Goal: Book appointment/travel/reservation

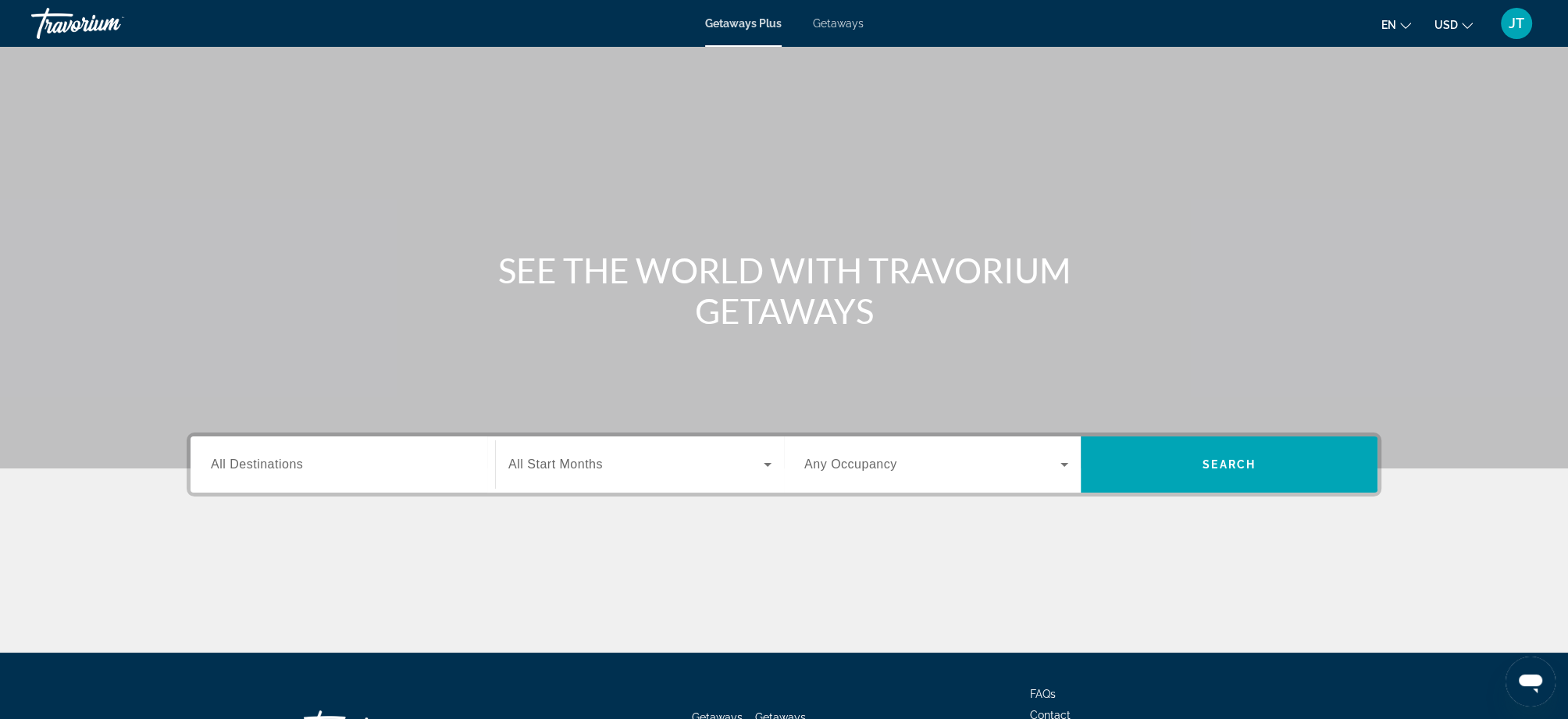
click at [433, 484] on div "Search widget" at bounding box center [343, 465] width 264 height 44
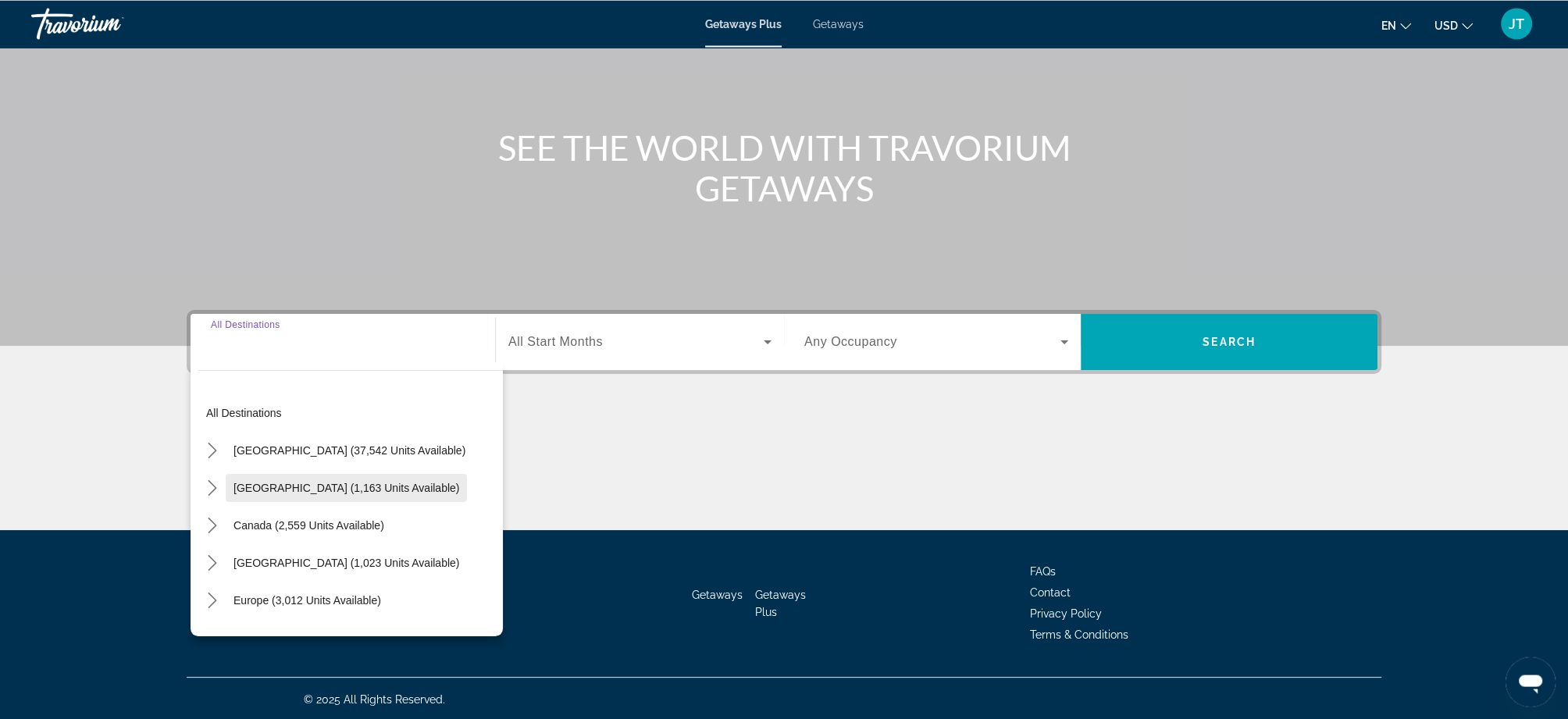
scroll to position [124, 0]
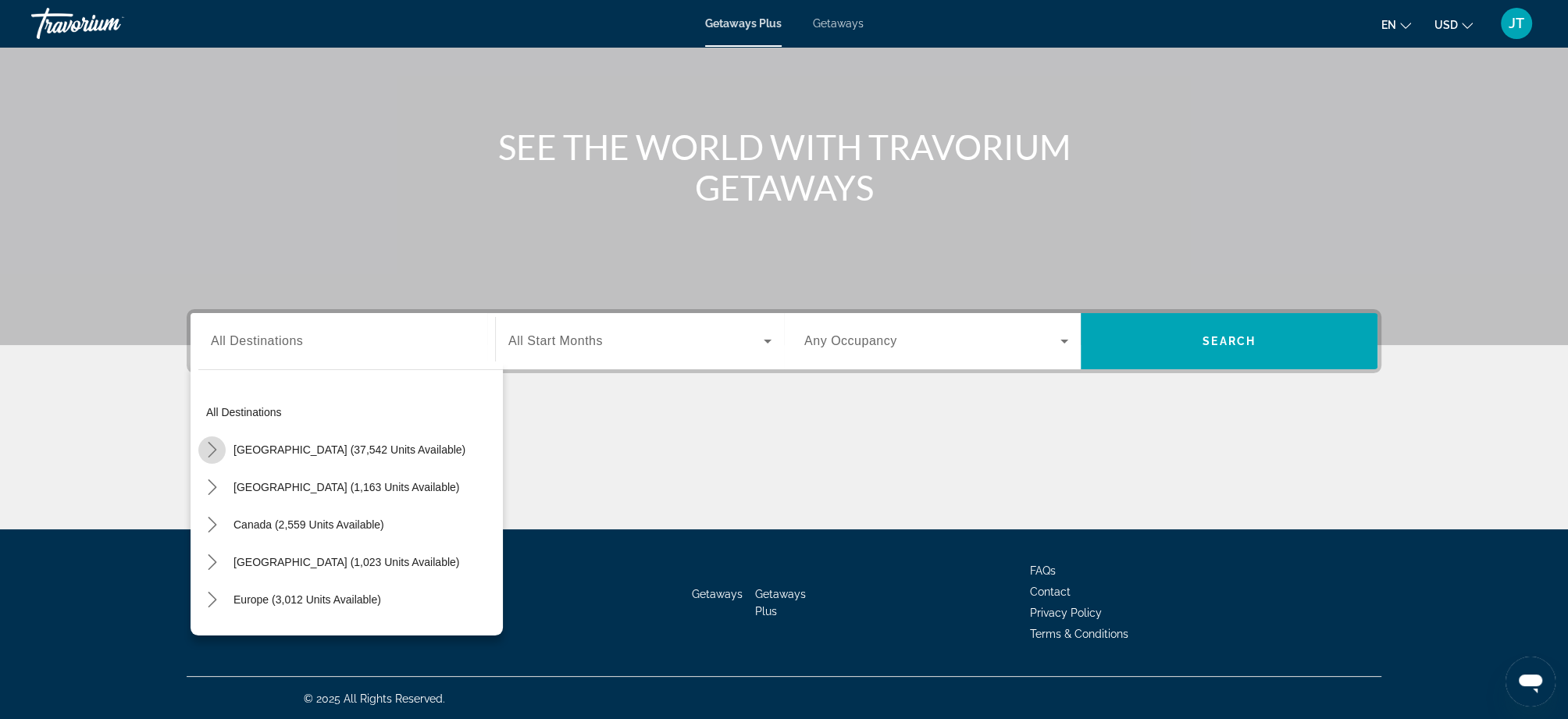
click at [211, 443] on icon "Toggle United States (37,542 units available) submenu" at bounding box center [212, 450] width 16 height 16
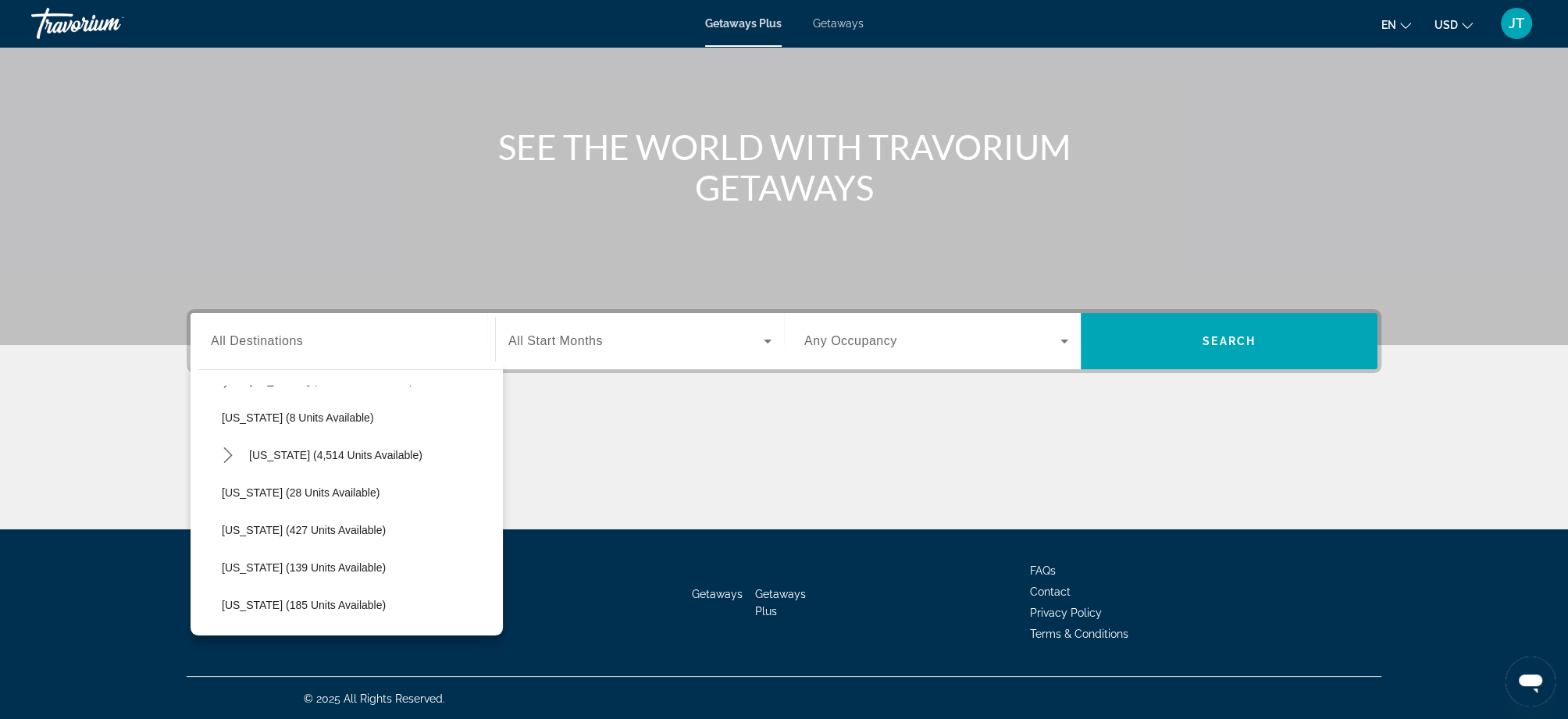
scroll to position [251, 0]
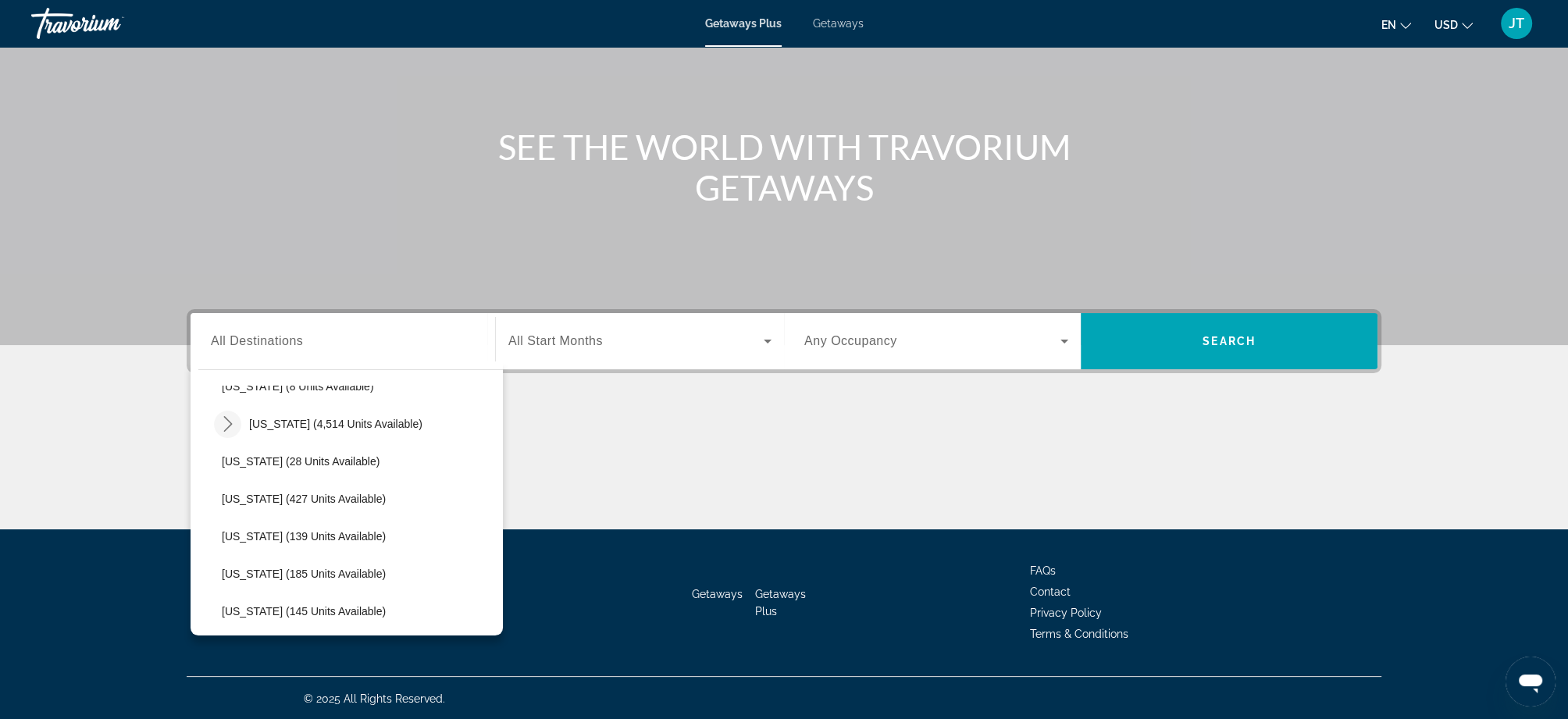
click at [232, 423] on icon "Toggle Florida (4,514 units available) submenu" at bounding box center [228, 424] width 16 height 16
click at [321, 450] on span "Select destination: Orlando & Disney Area (6,640 units available)" at bounding box center [366, 461] width 273 height 37
type input "**********"
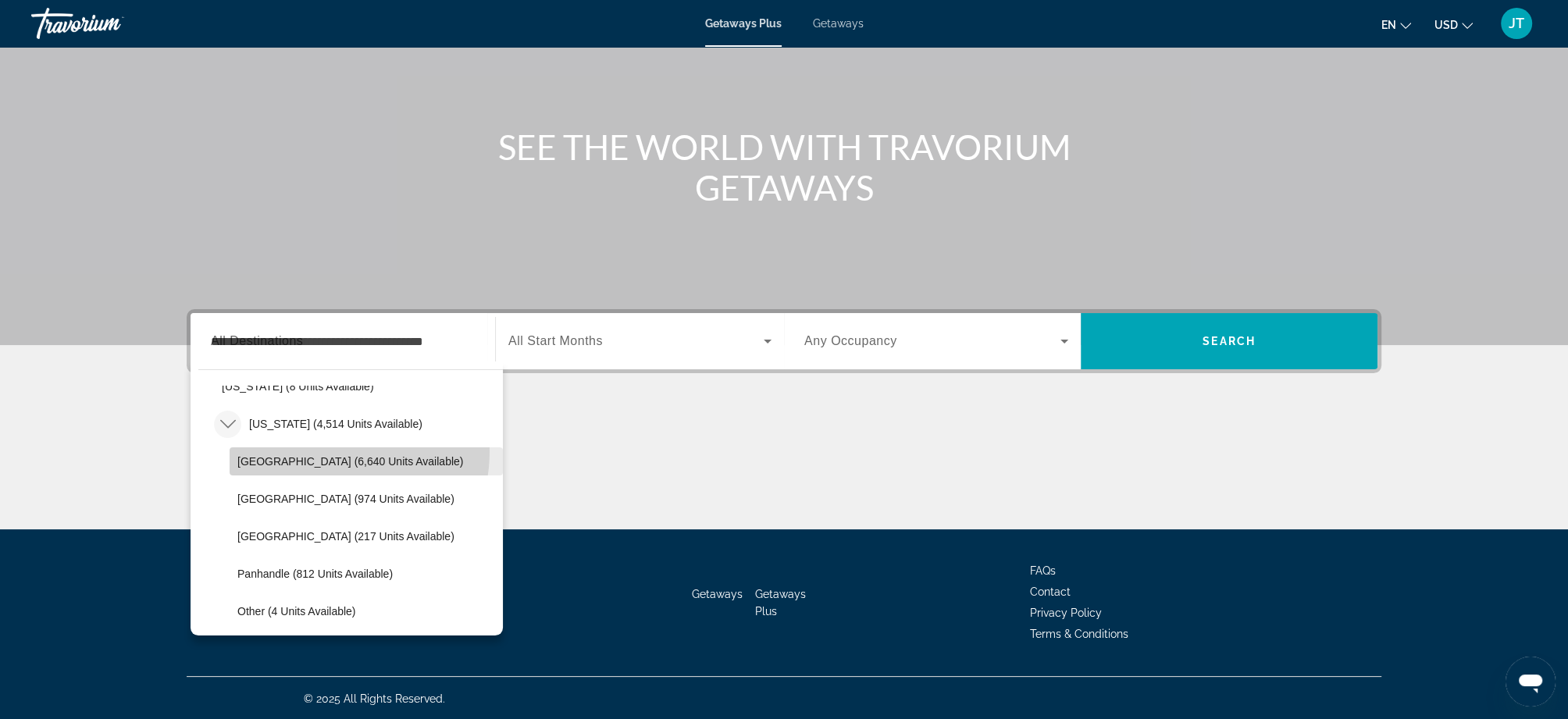
scroll to position [0, 6]
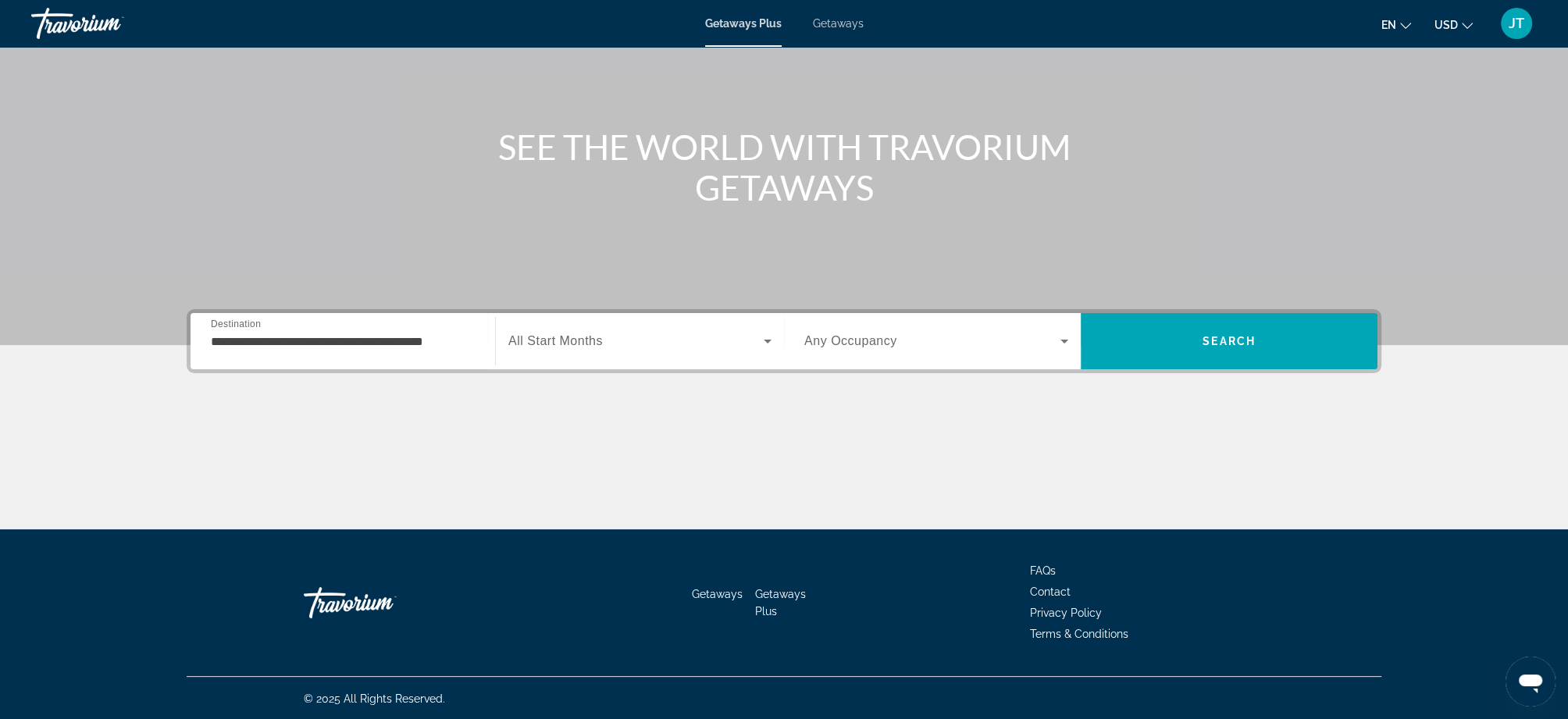
click at [636, 328] on div "Search widget" at bounding box center [640, 340] width 263 height 43
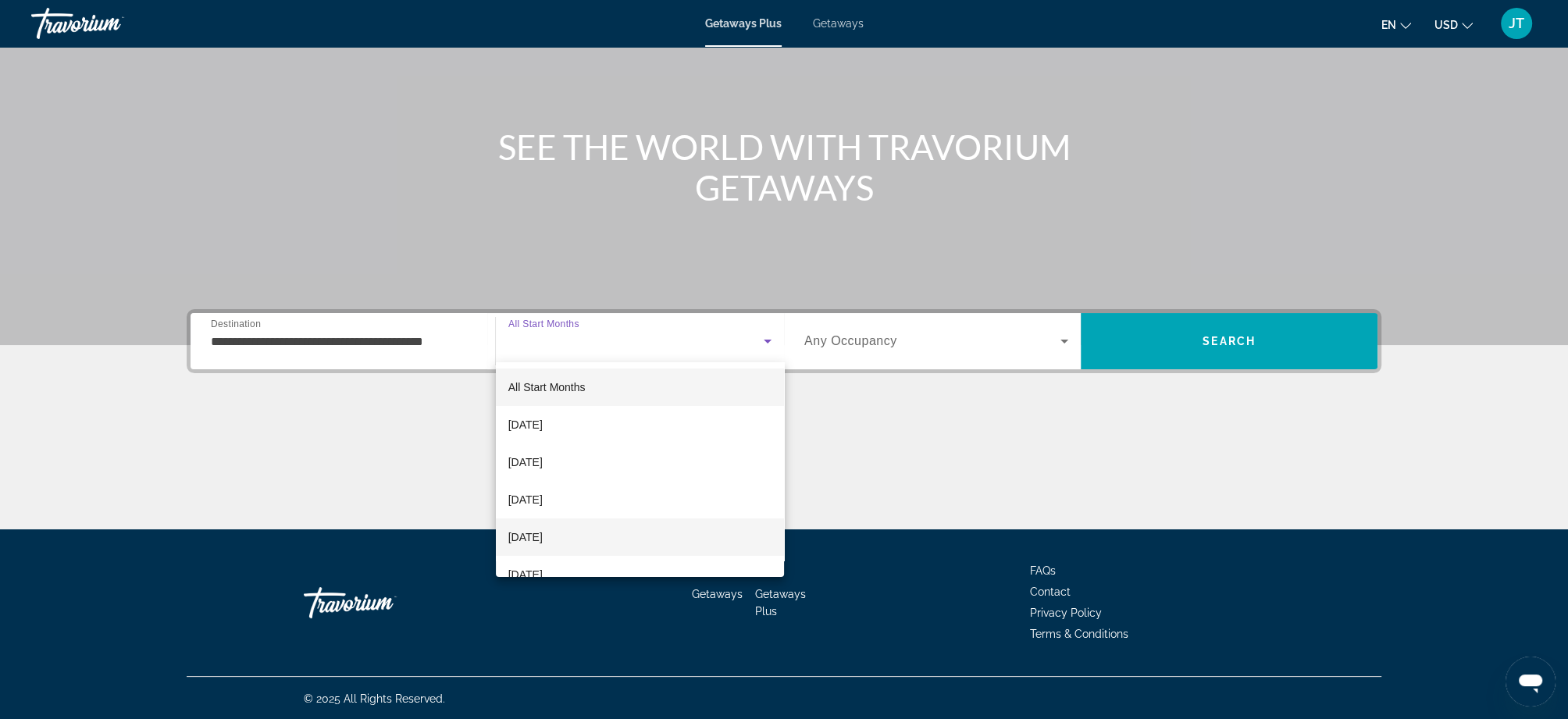
click at [543, 538] on span "[DATE]" at bounding box center [525, 536] width 34 height 19
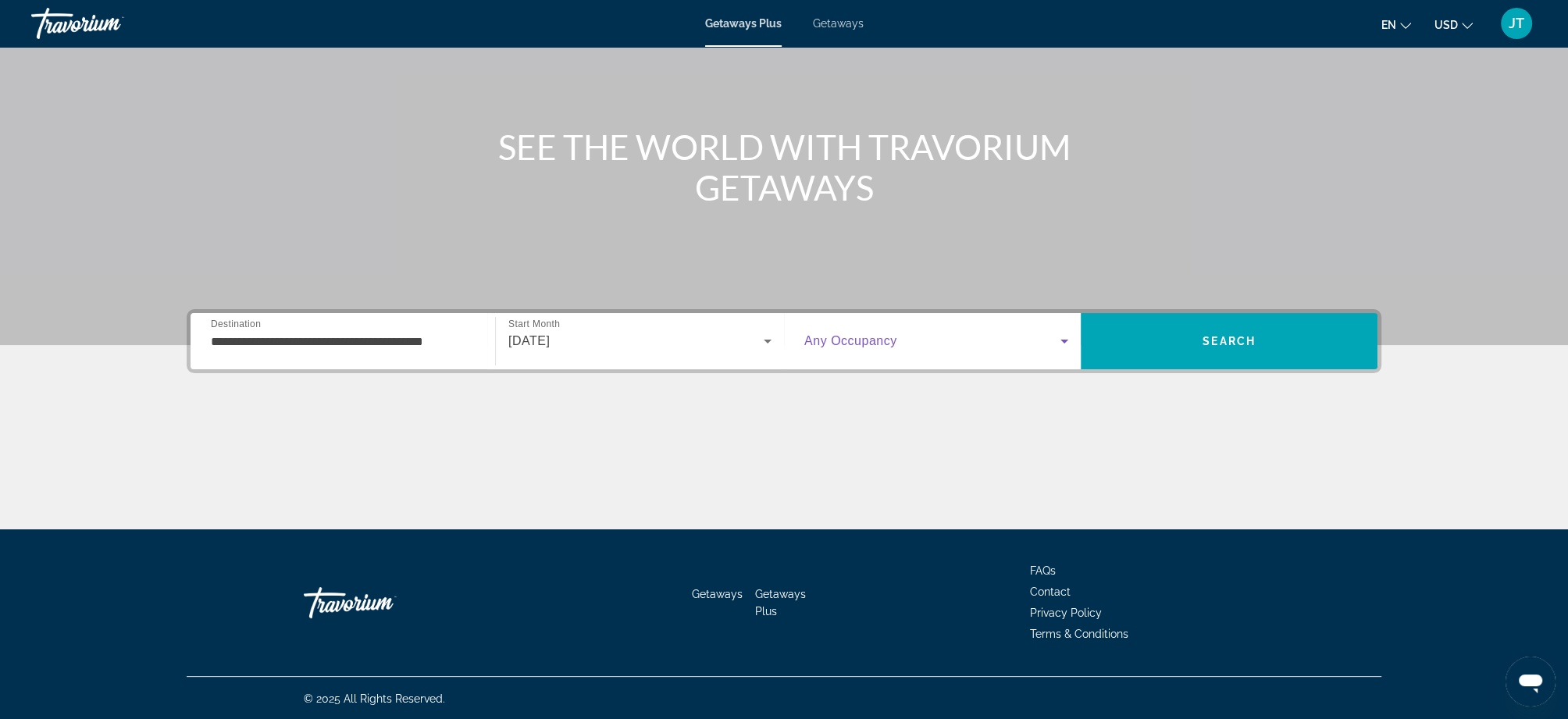
click at [910, 343] on span "Search widget" at bounding box center [932, 340] width 256 height 19
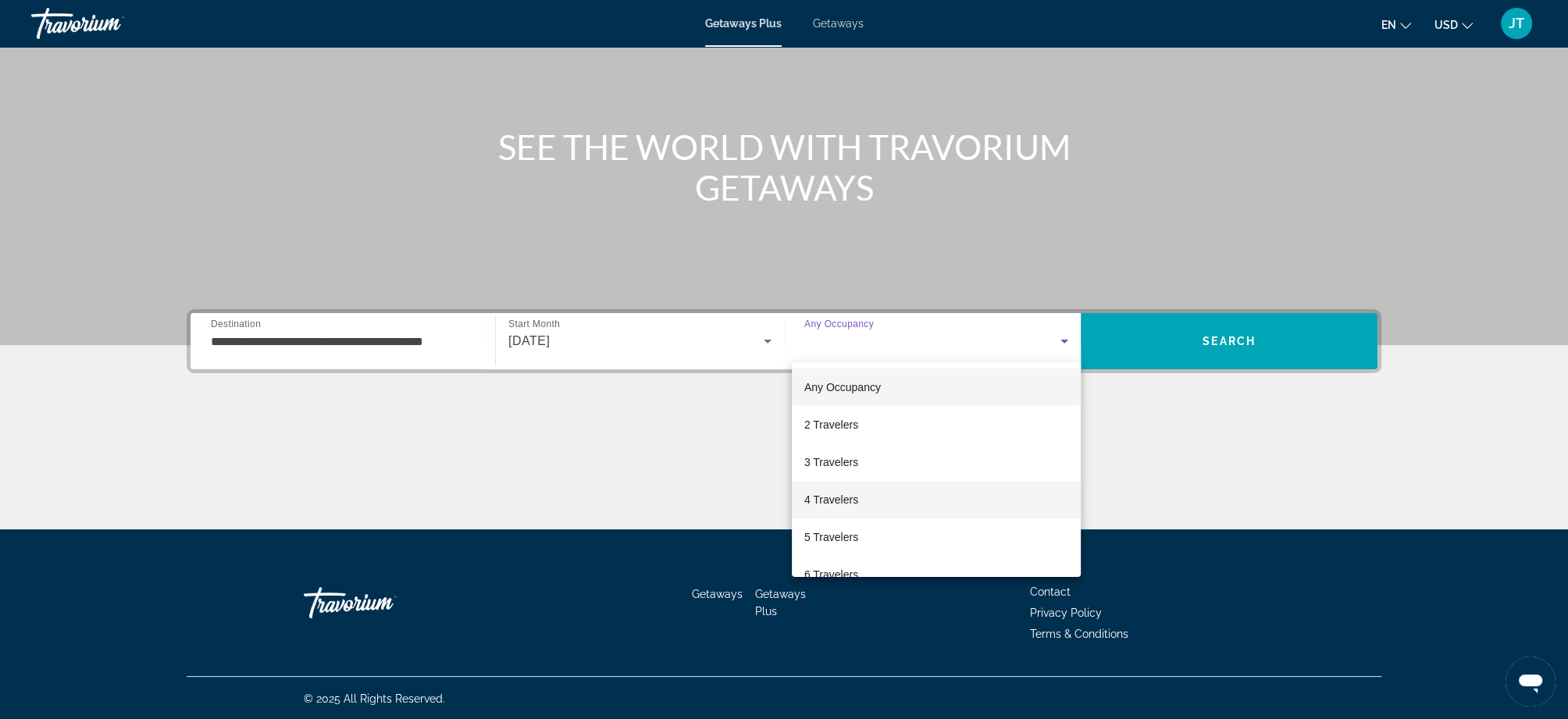
scroll to position [99, 0]
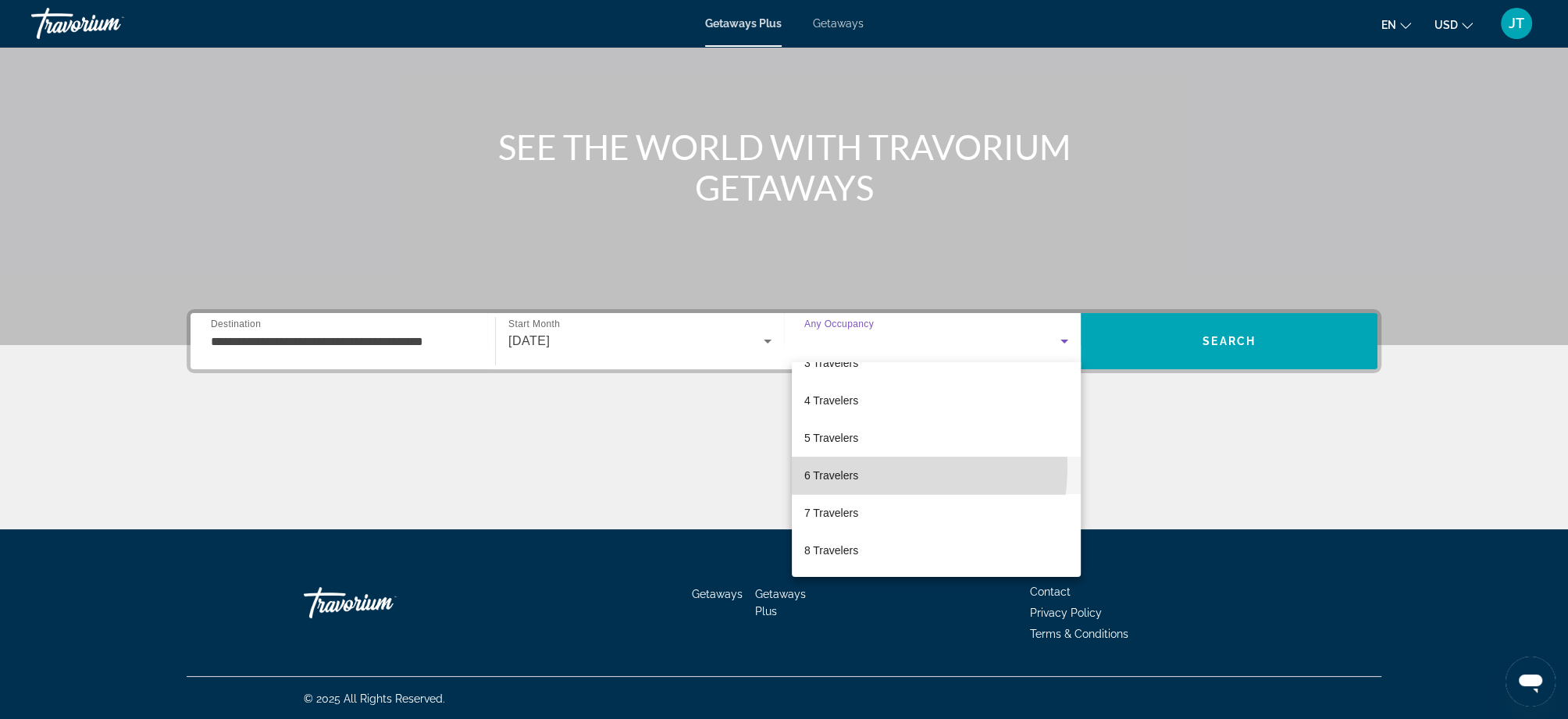
click at [854, 465] on span "6 Travelers" at bounding box center [831, 474] width 54 height 19
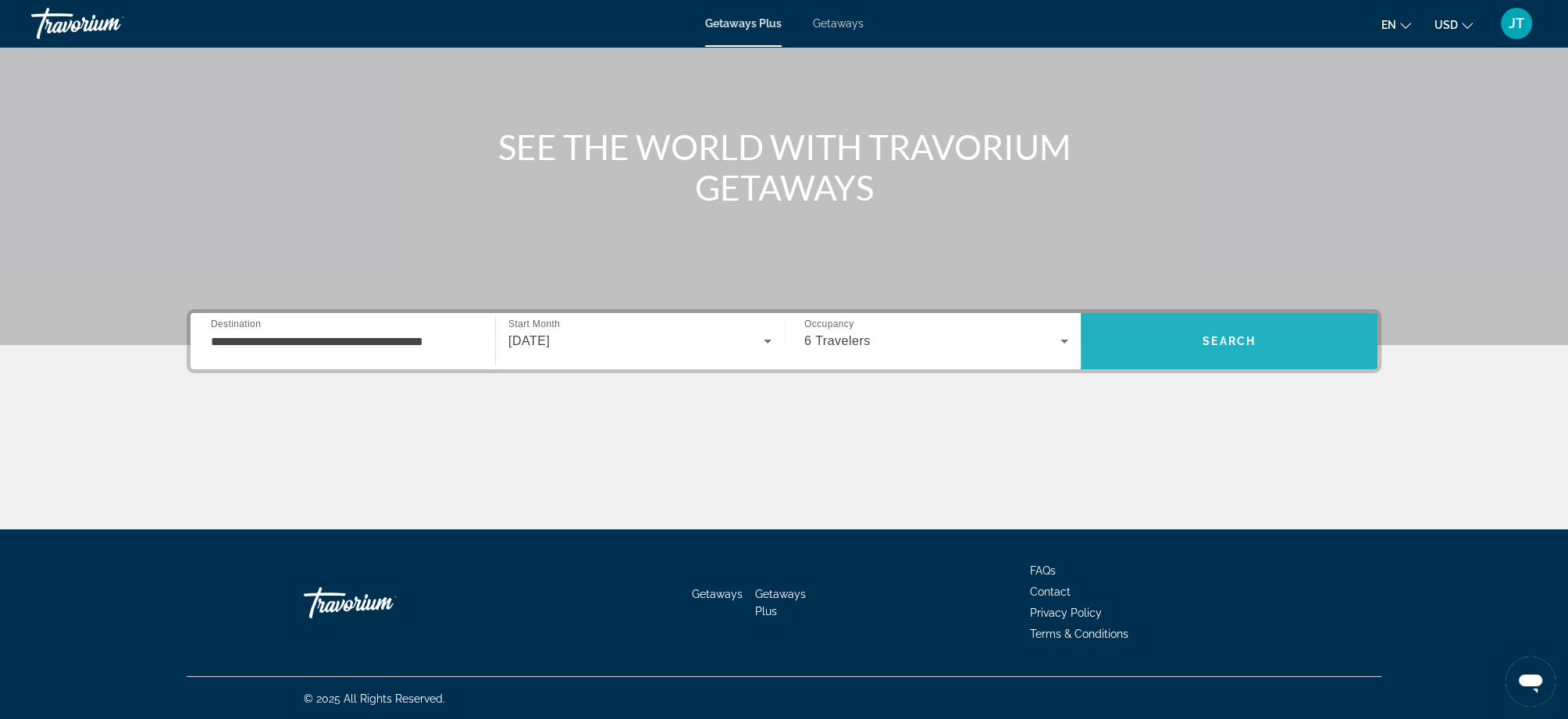
click at [1188, 344] on span "Search" at bounding box center [1229, 341] width 297 height 37
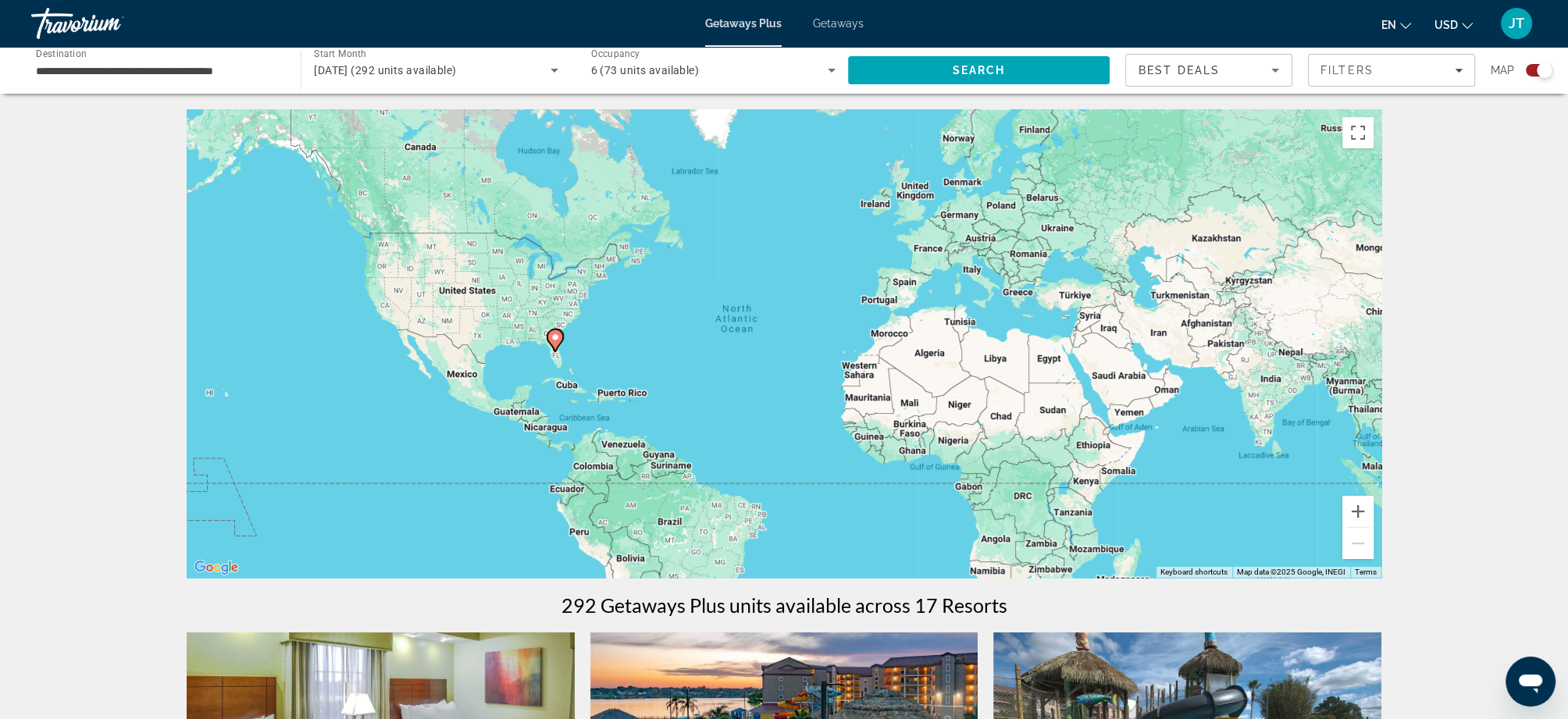
click at [478, 80] on div "January 2026 (292 units available)" at bounding box center [436, 70] width 244 height 43
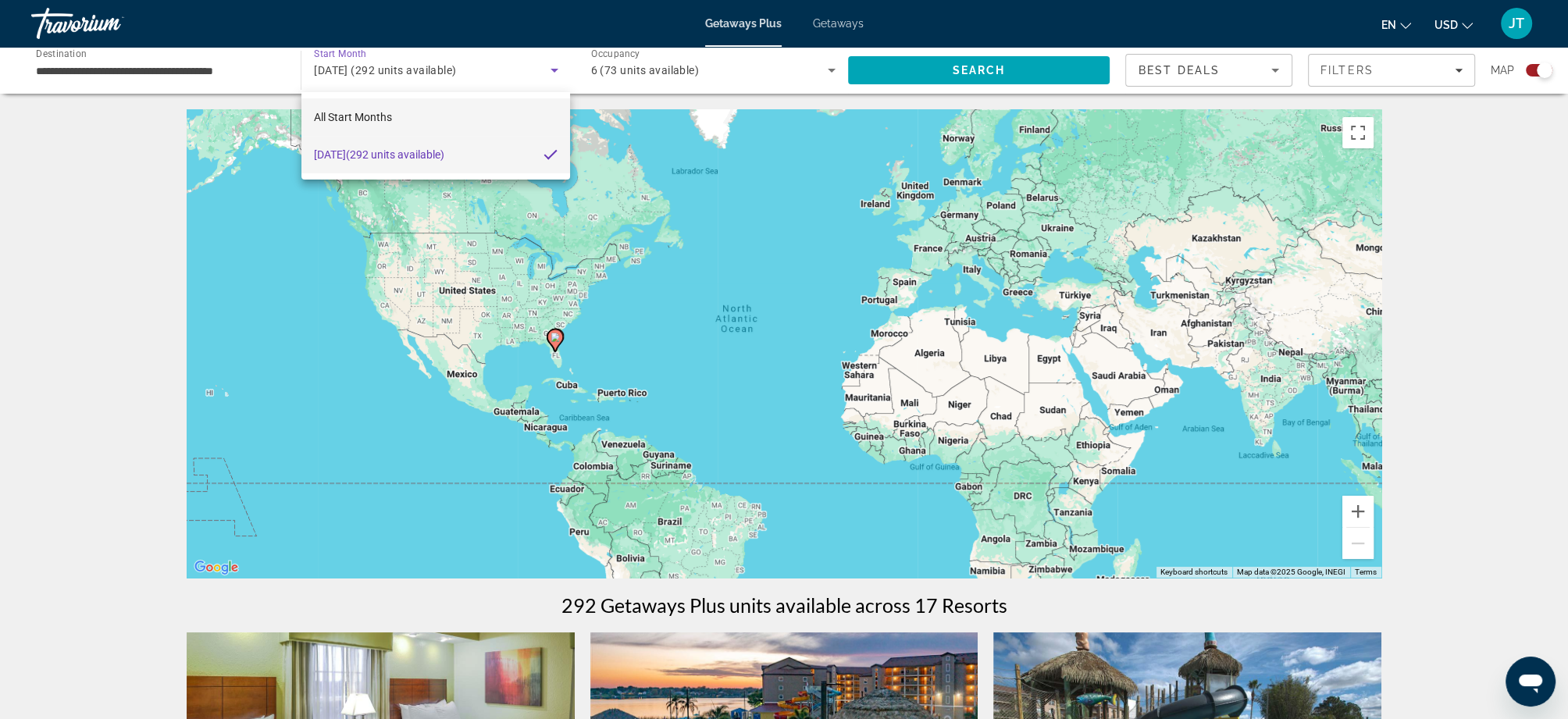
click at [376, 115] on span "All Start Months" at bounding box center [353, 117] width 78 height 12
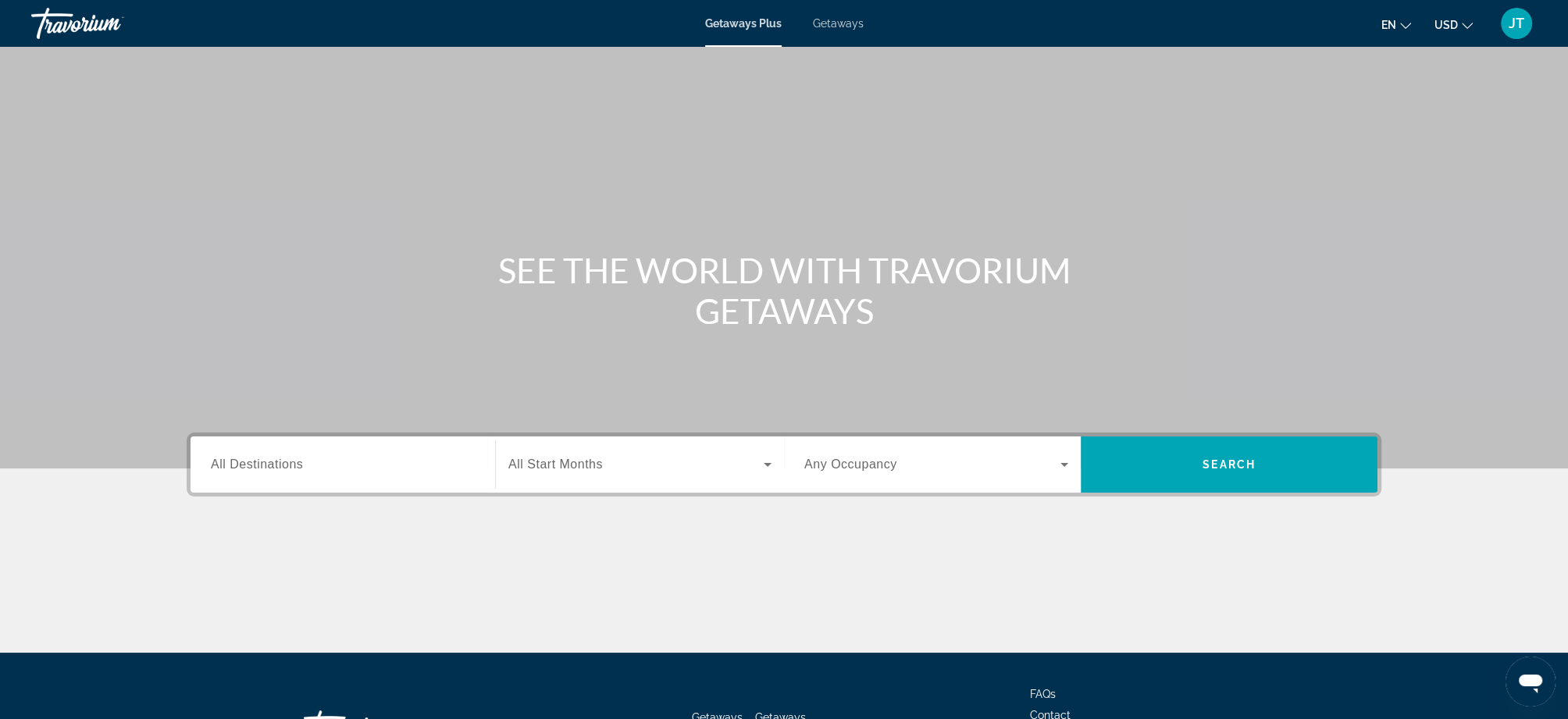
click at [445, 457] on input "Destination All Destinations" at bounding box center [343, 465] width 264 height 19
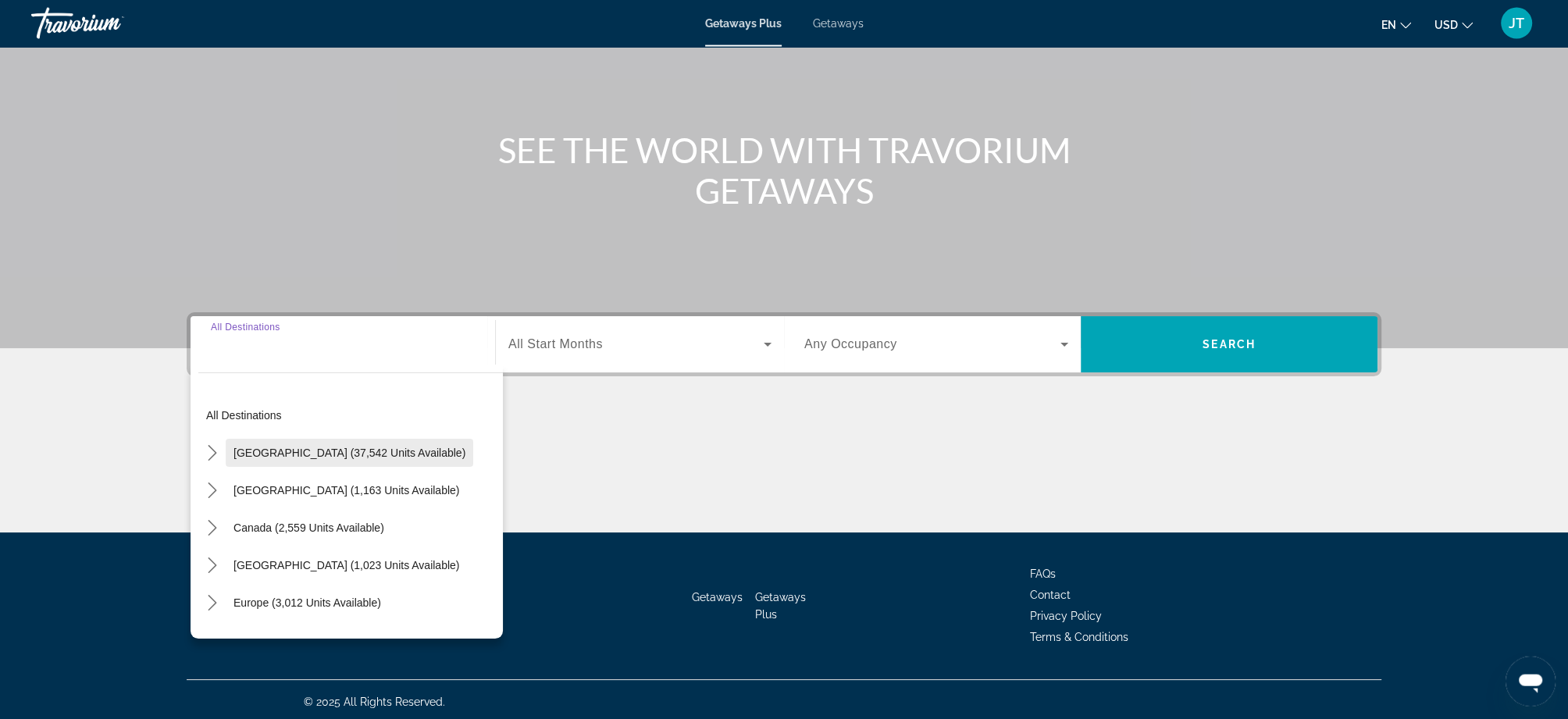
scroll to position [124, 0]
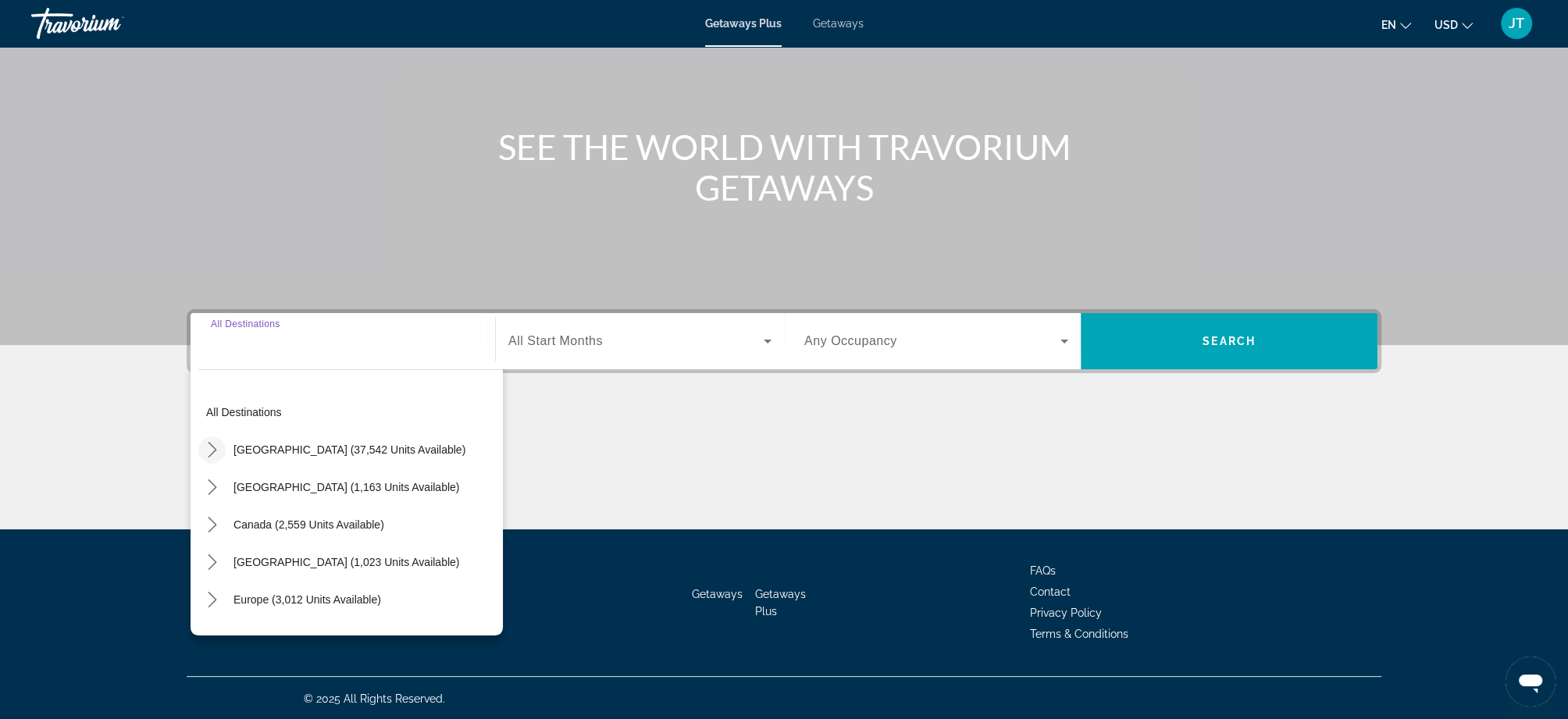
click at [207, 454] on icon "Toggle United States (37,542 units available) submenu" at bounding box center [212, 450] width 16 height 16
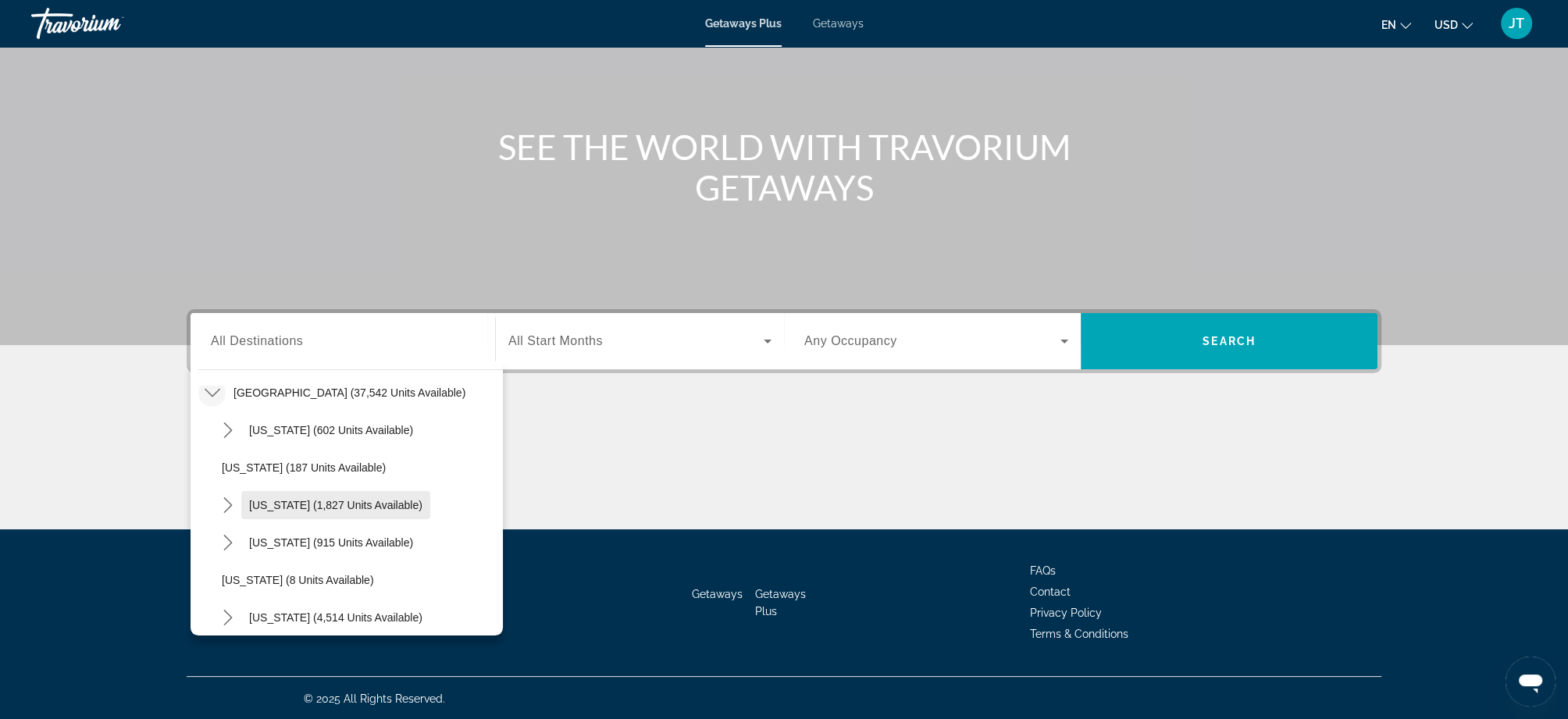
scroll to position [167, 0]
click at [212, 509] on span "Toggle Florida (4,514 units available) submenu" at bounding box center [228, 507] width 37 height 37
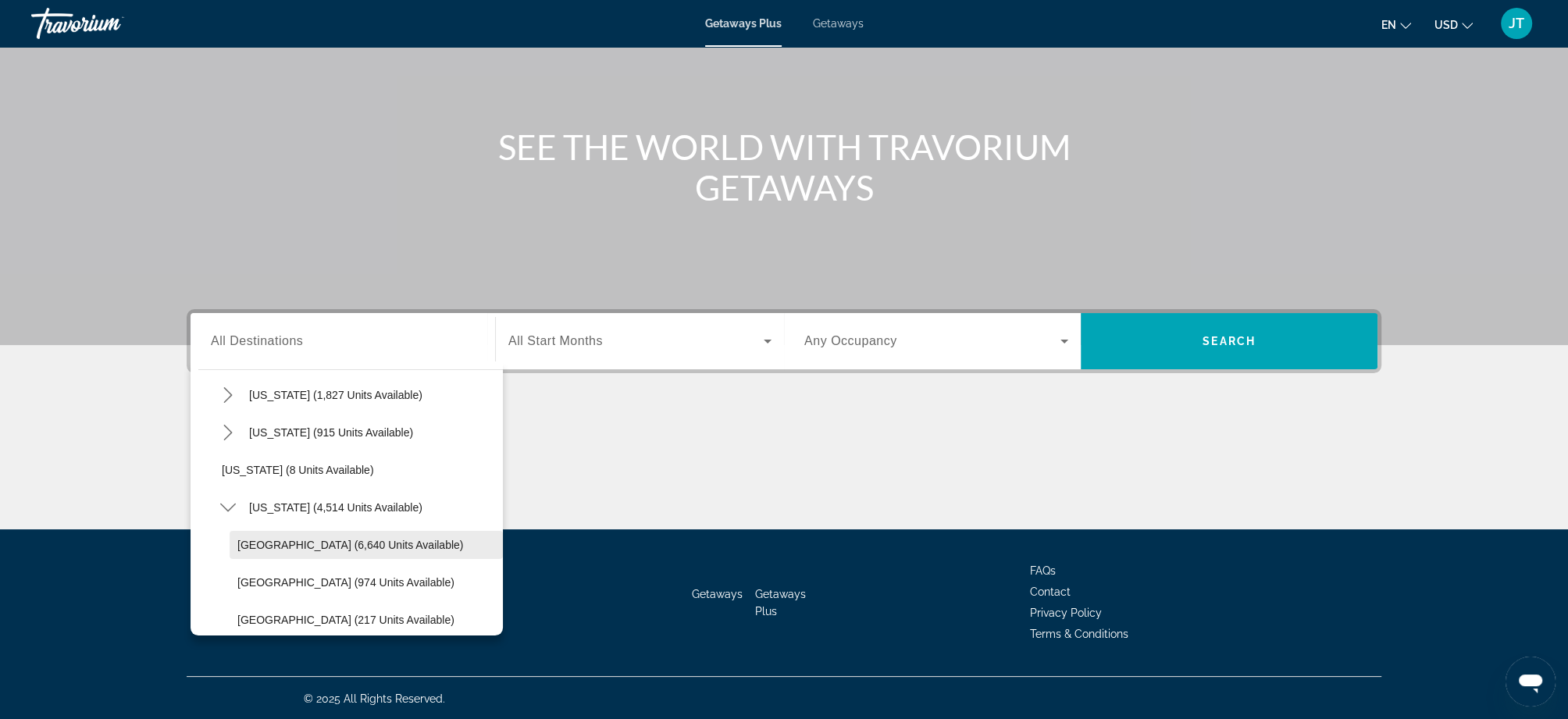
click at [299, 537] on span "Select destination: Orlando & Disney Area (6,640 units available)" at bounding box center [366, 544] width 273 height 37
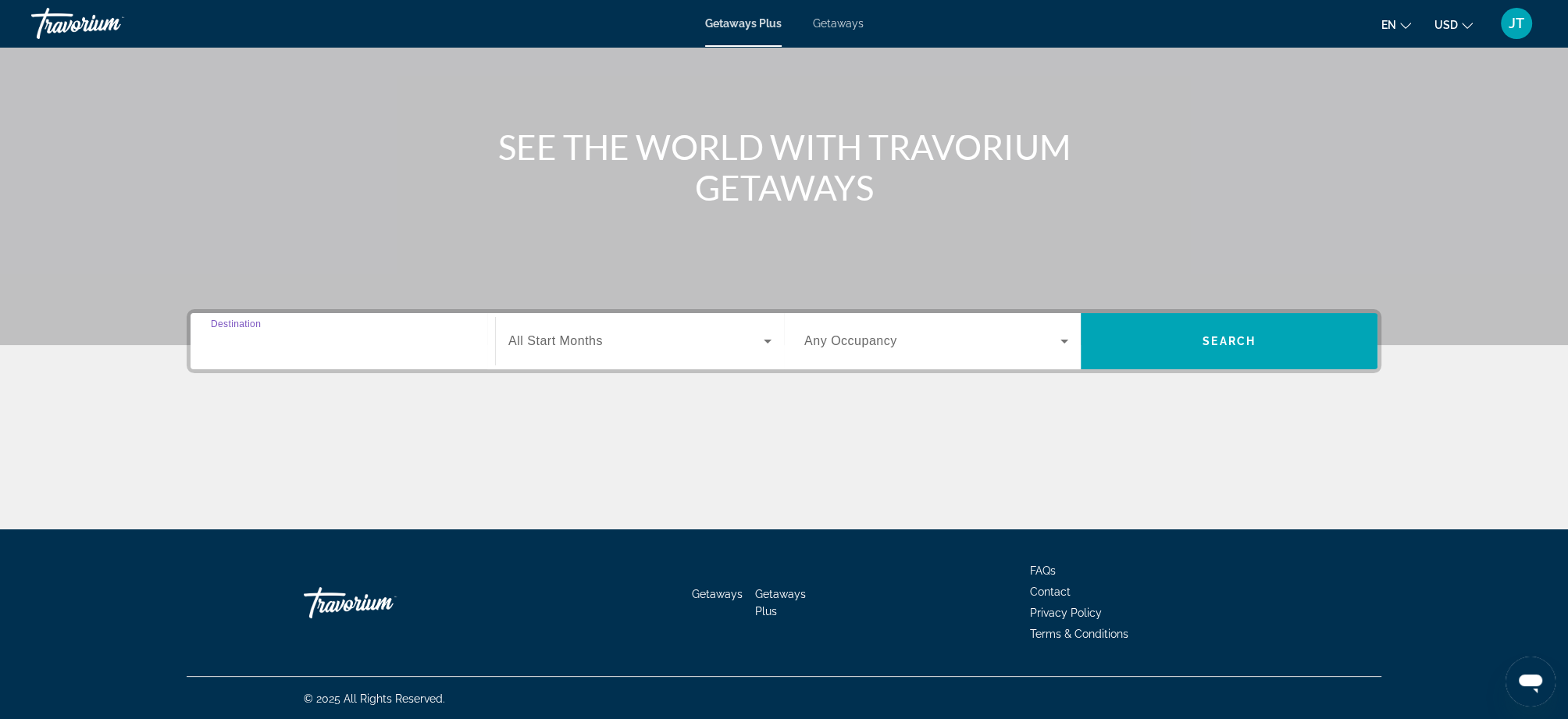
type input "**********"
click at [698, 344] on span "Search widget" at bounding box center [636, 340] width 255 height 19
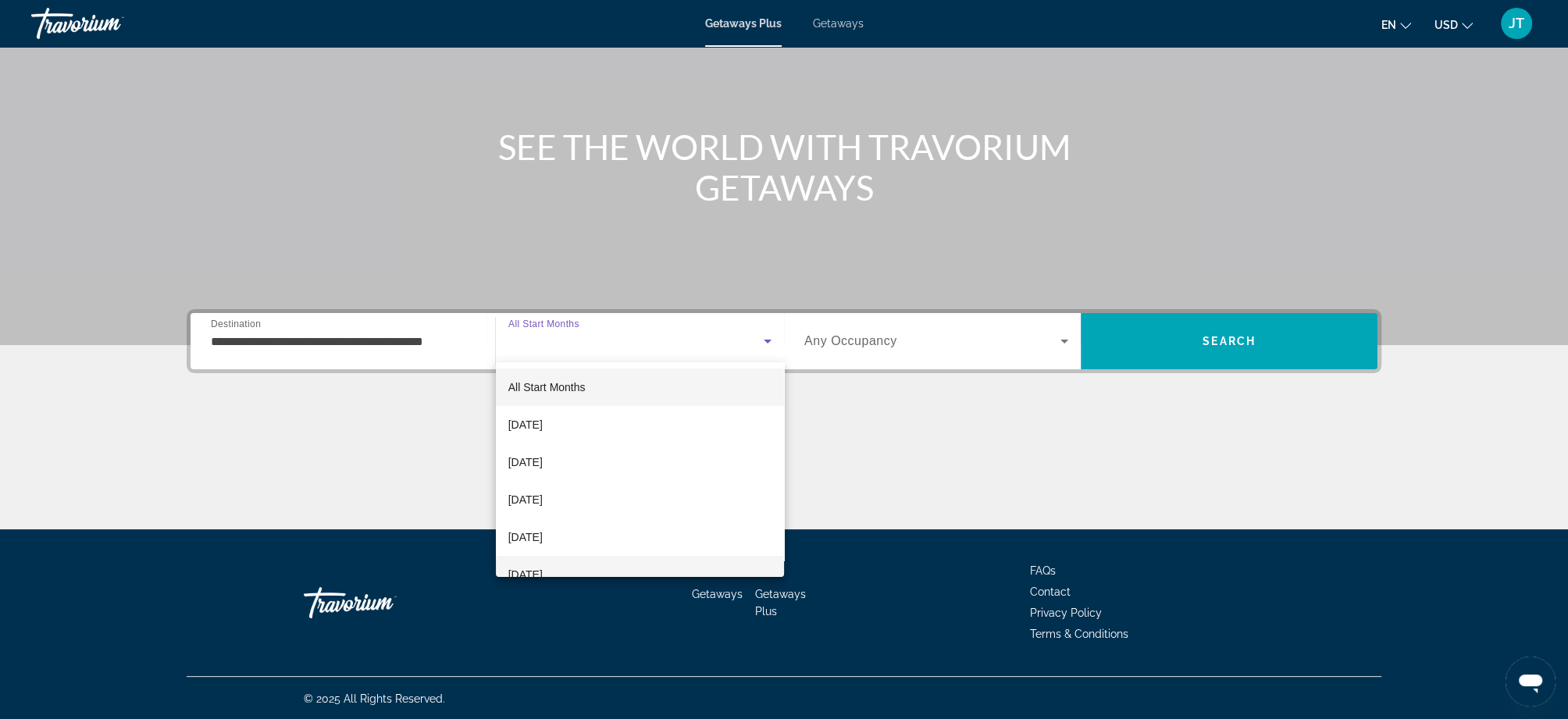
click at [543, 565] on span "[DATE]" at bounding box center [525, 574] width 34 height 19
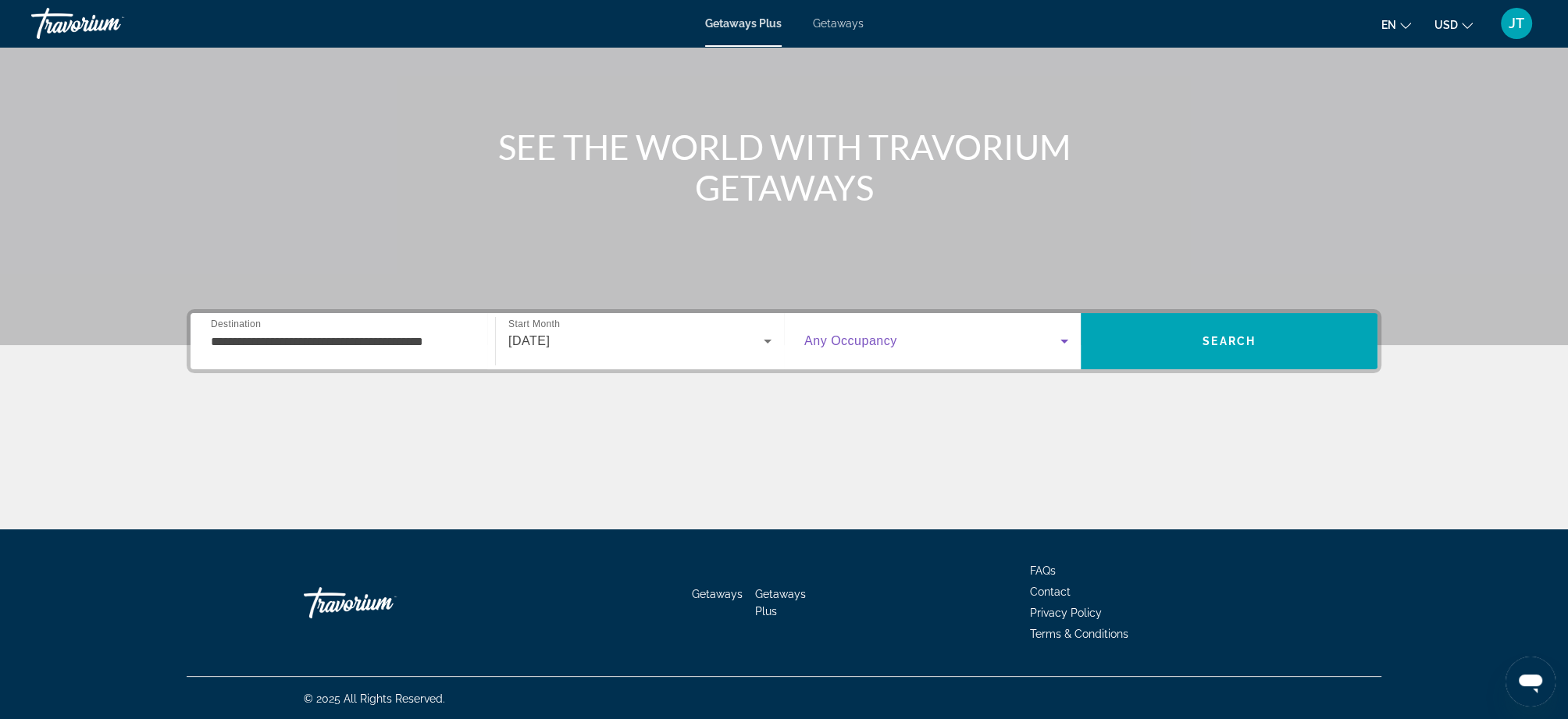
click at [960, 333] on span "Search widget" at bounding box center [932, 340] width 256 height 19
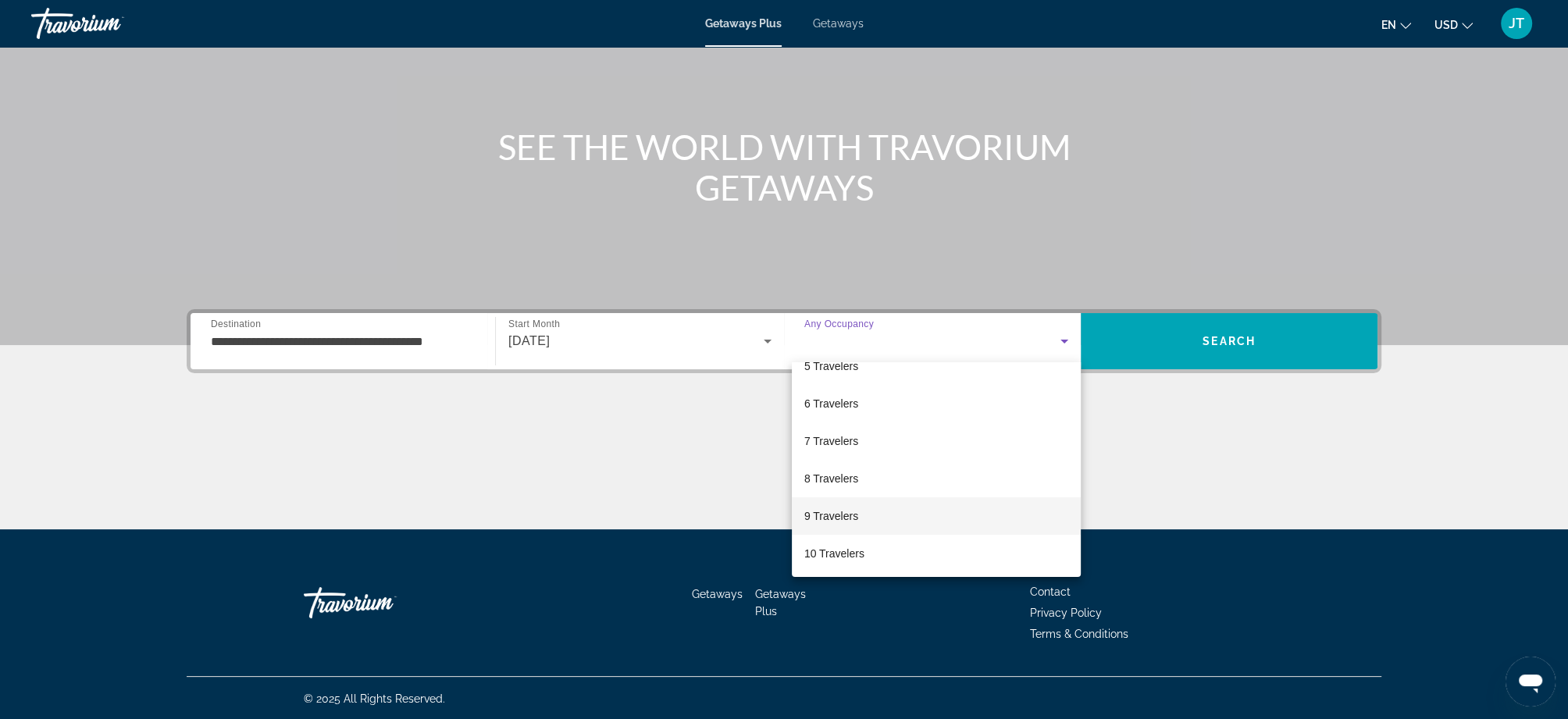
scroll to position [172, 0]
click at [902, 398] on mat-option "6 Travelers" at bounding box center [936, 402] width 289 height 37
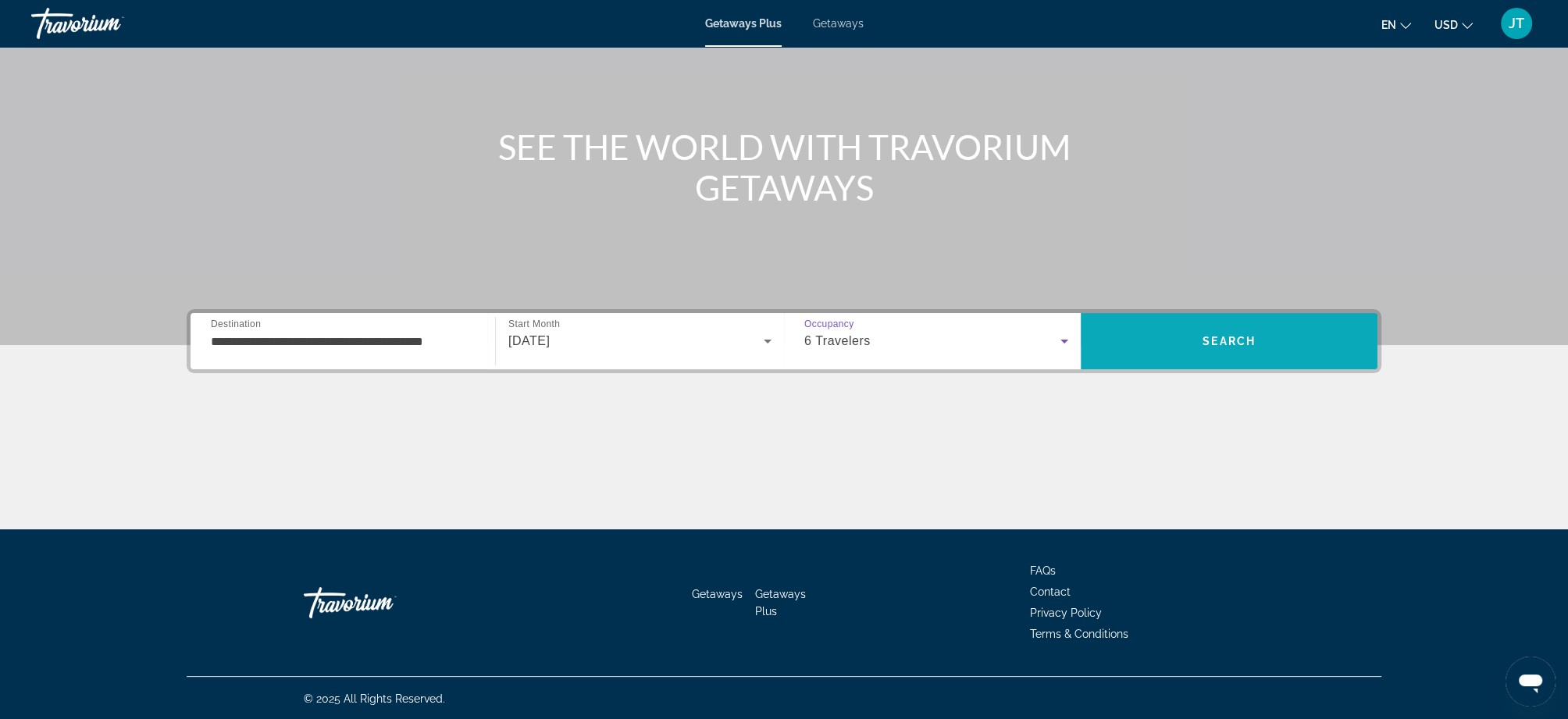
click at [1168, 353] on span "Search" at bounding box center [1229, 341] width 297 height 37
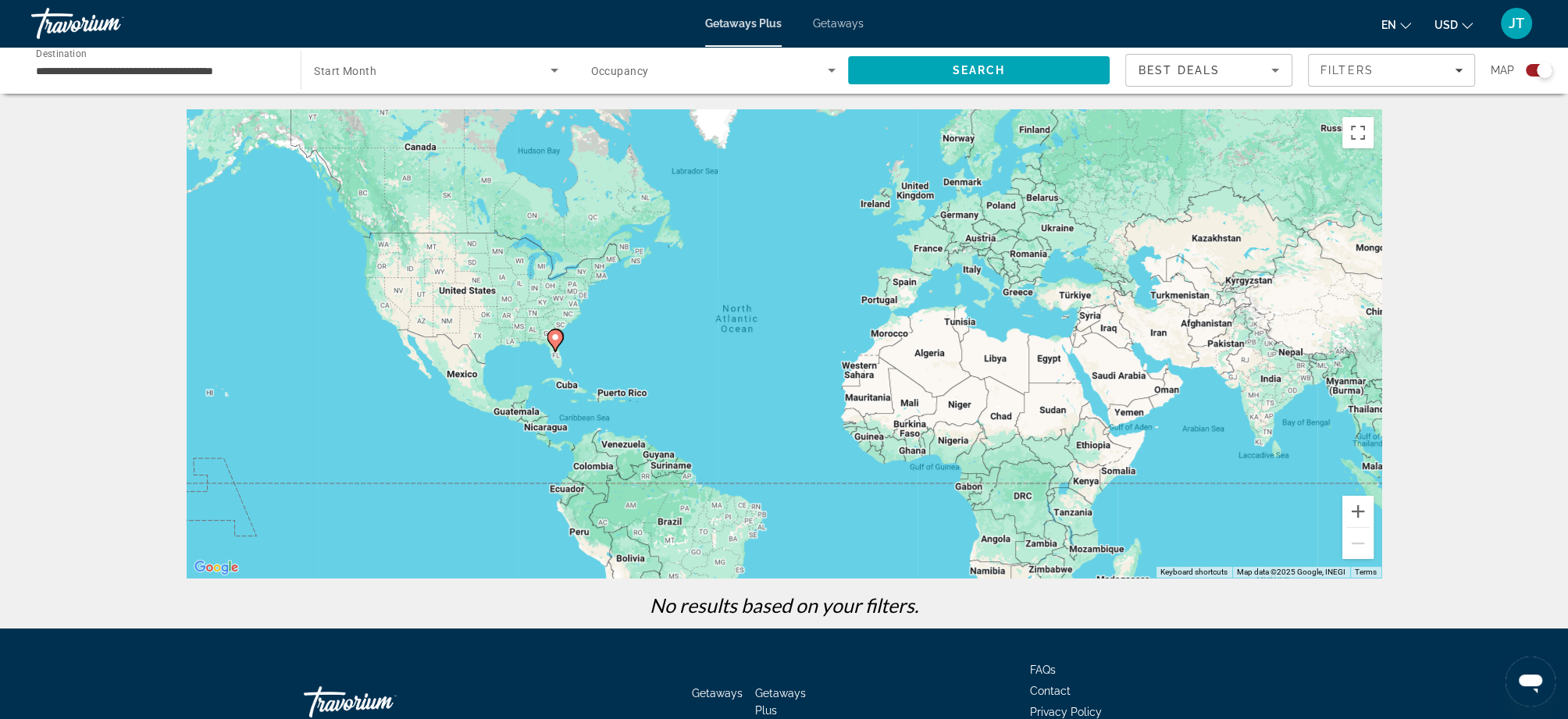
click at [346, 70] on span "Start Month" at bounding box center [345, 71] width 63 height 12
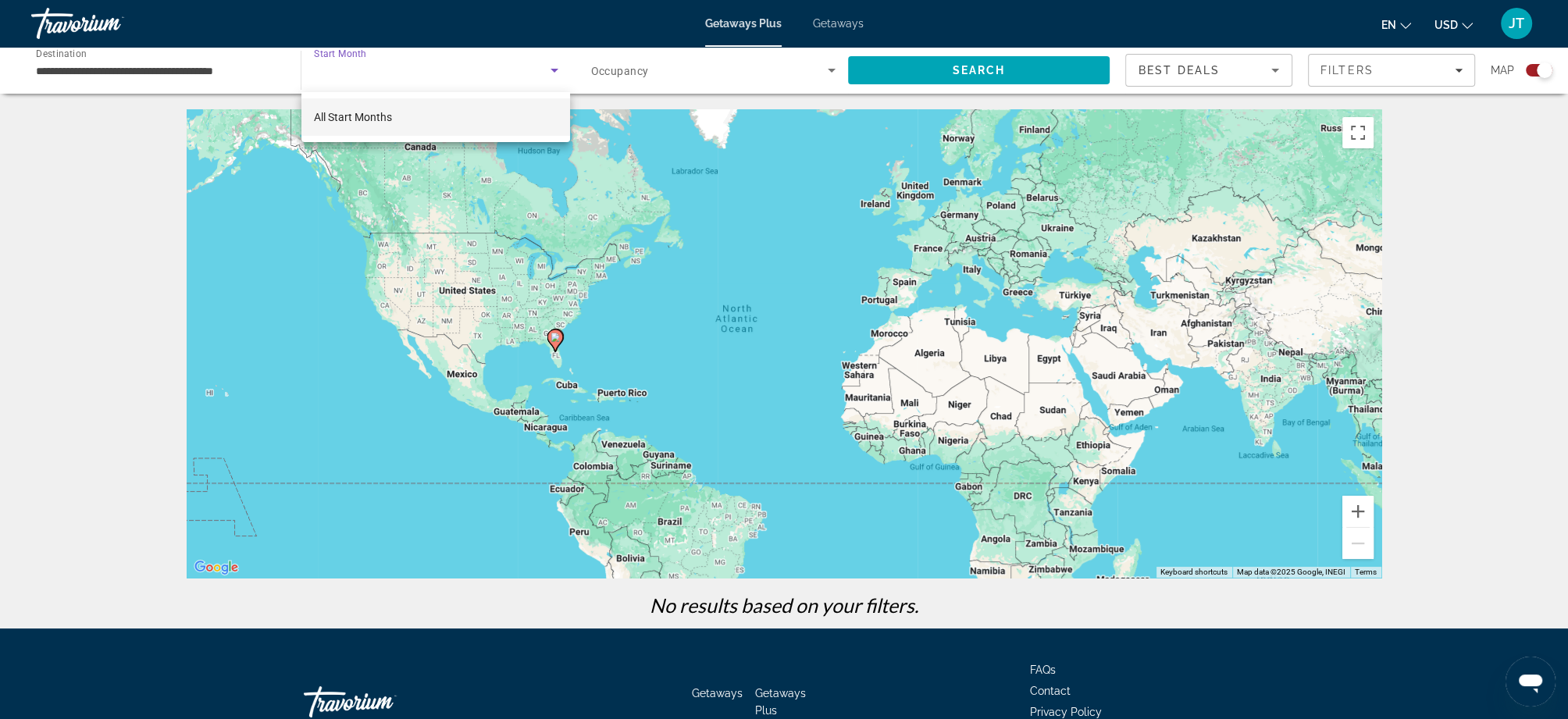
click at [636, 65] on div at bounding box center [784, 360] width 1568 height 719
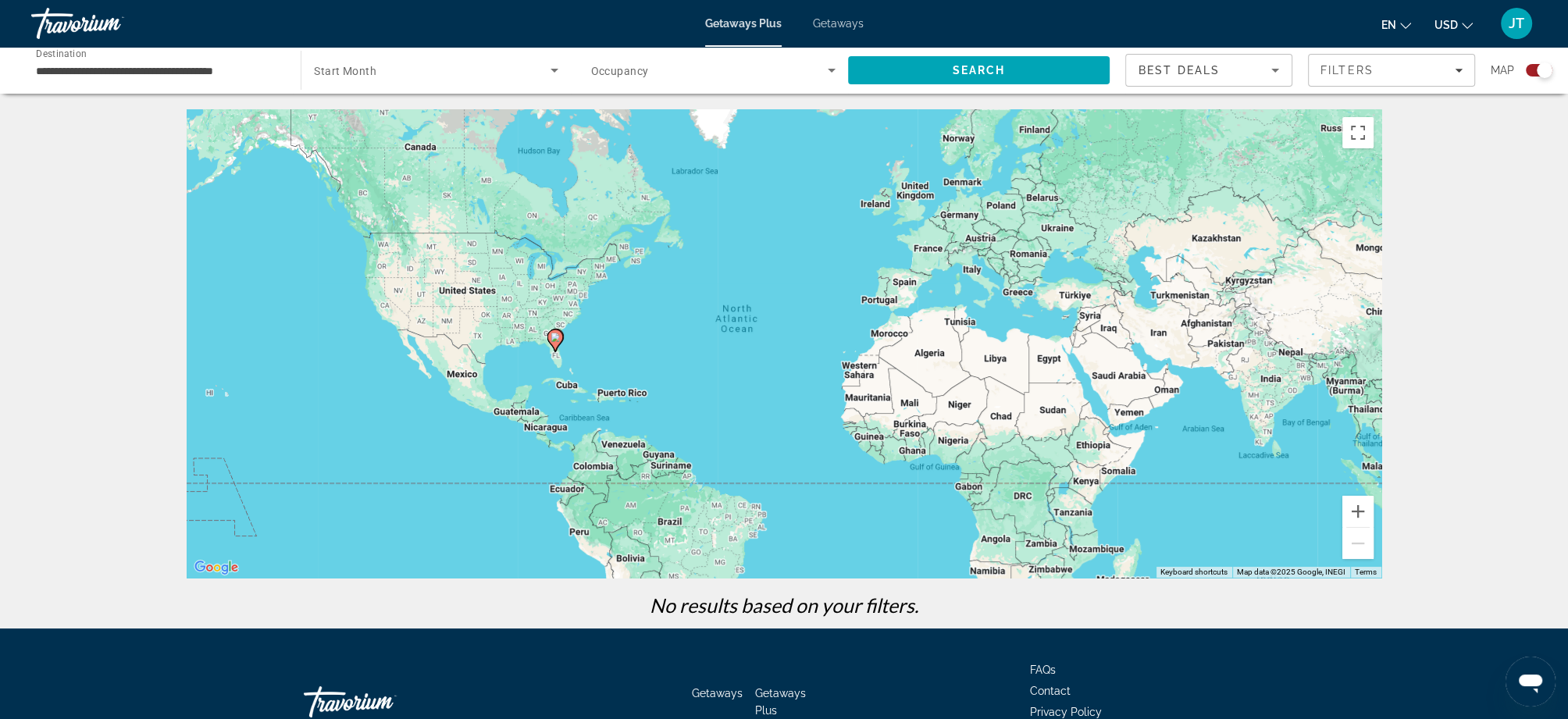
click at [649, 84] on div "Search widget" at bounding box center [713, 70] width 244 height 43
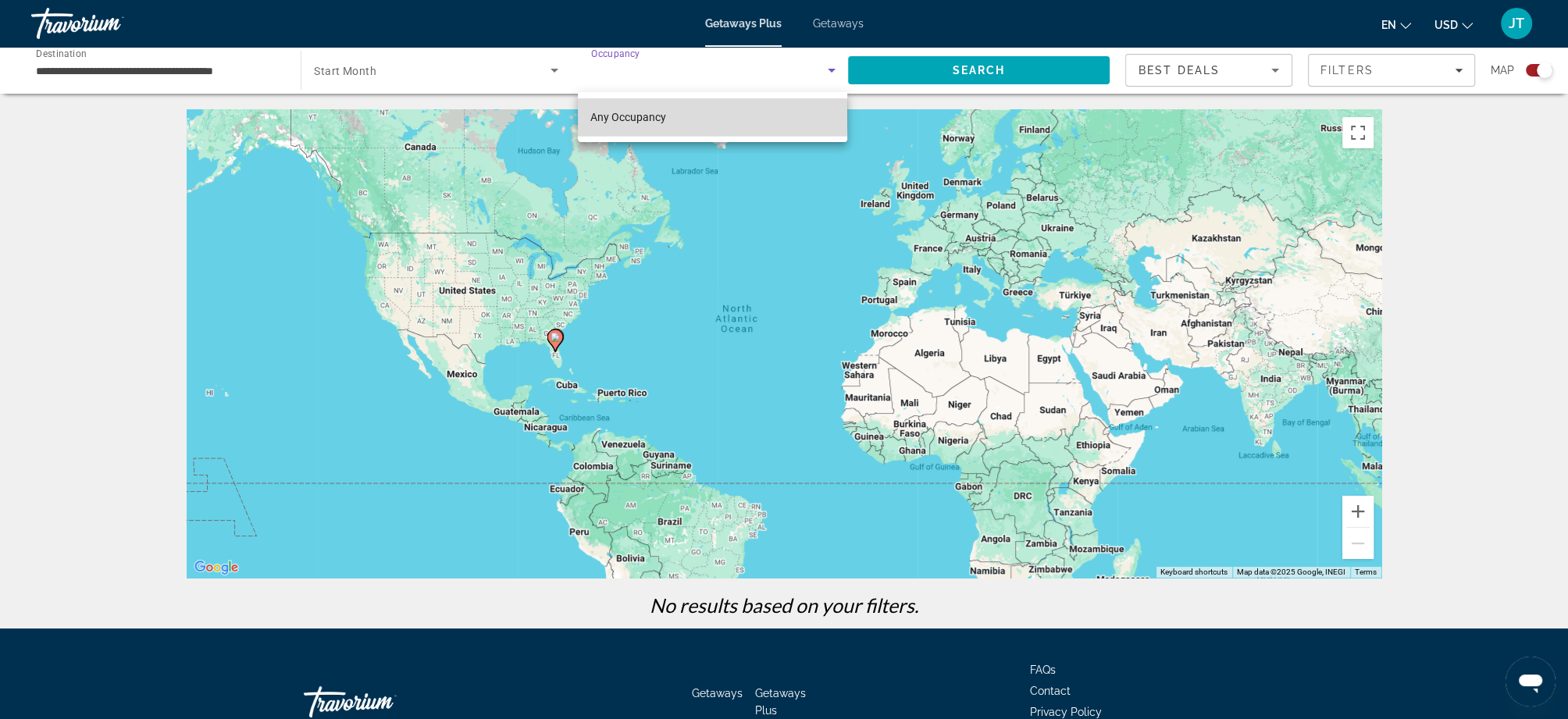
click at [599, 115] on span "Any Occupancy" at bounding box center [628, 117] width 76 height 12
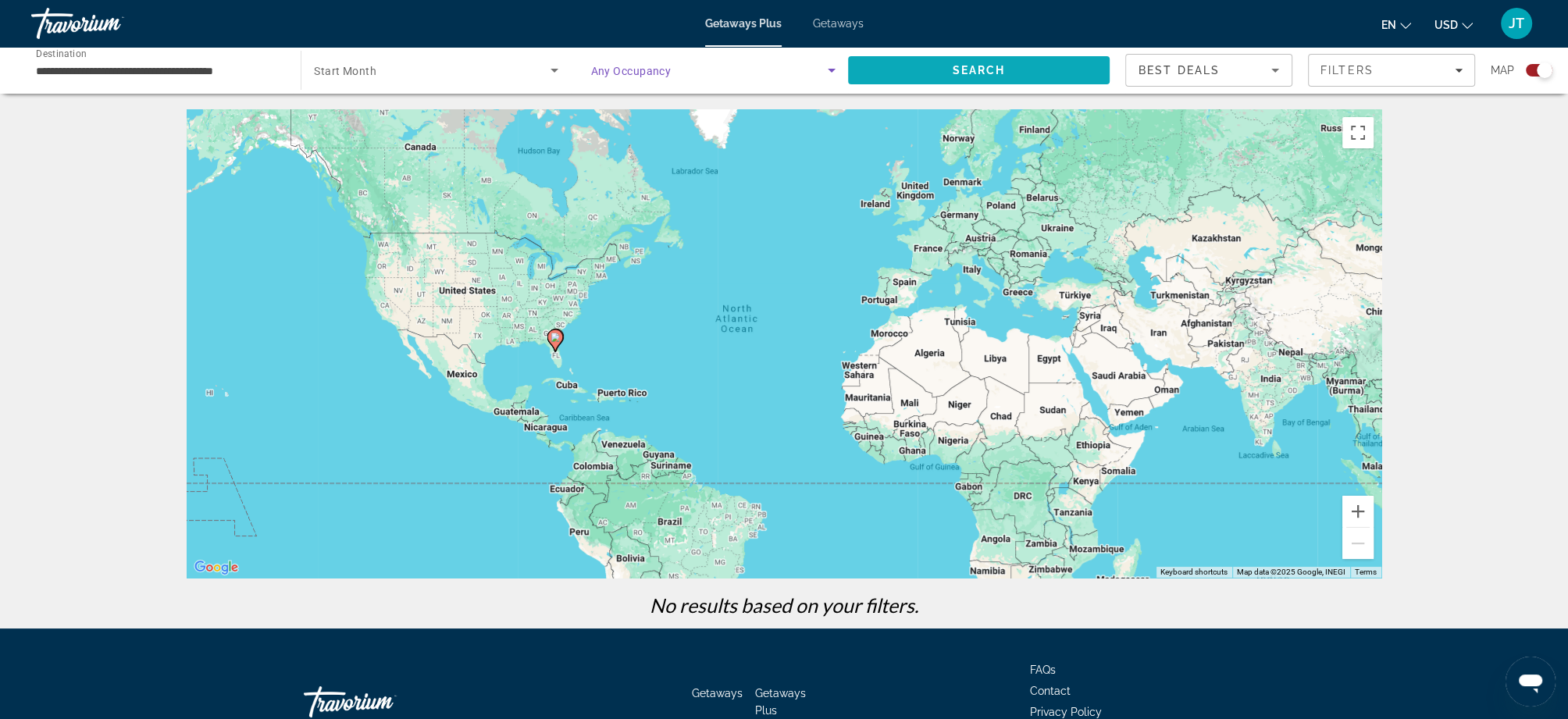
click at [980, 73] on span "Search" at bounding box center [979, 70] width 53 height 12
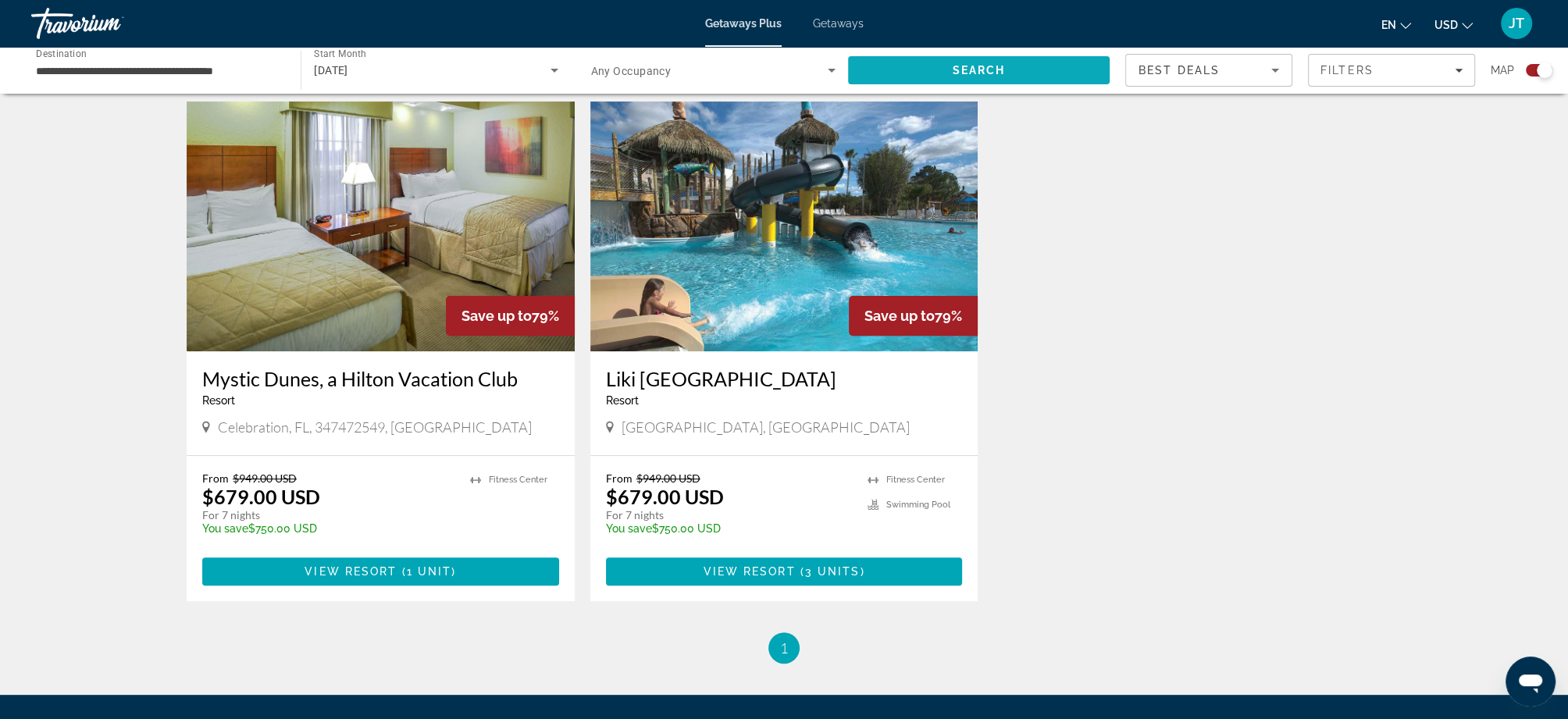
scroll to position [446, 0]
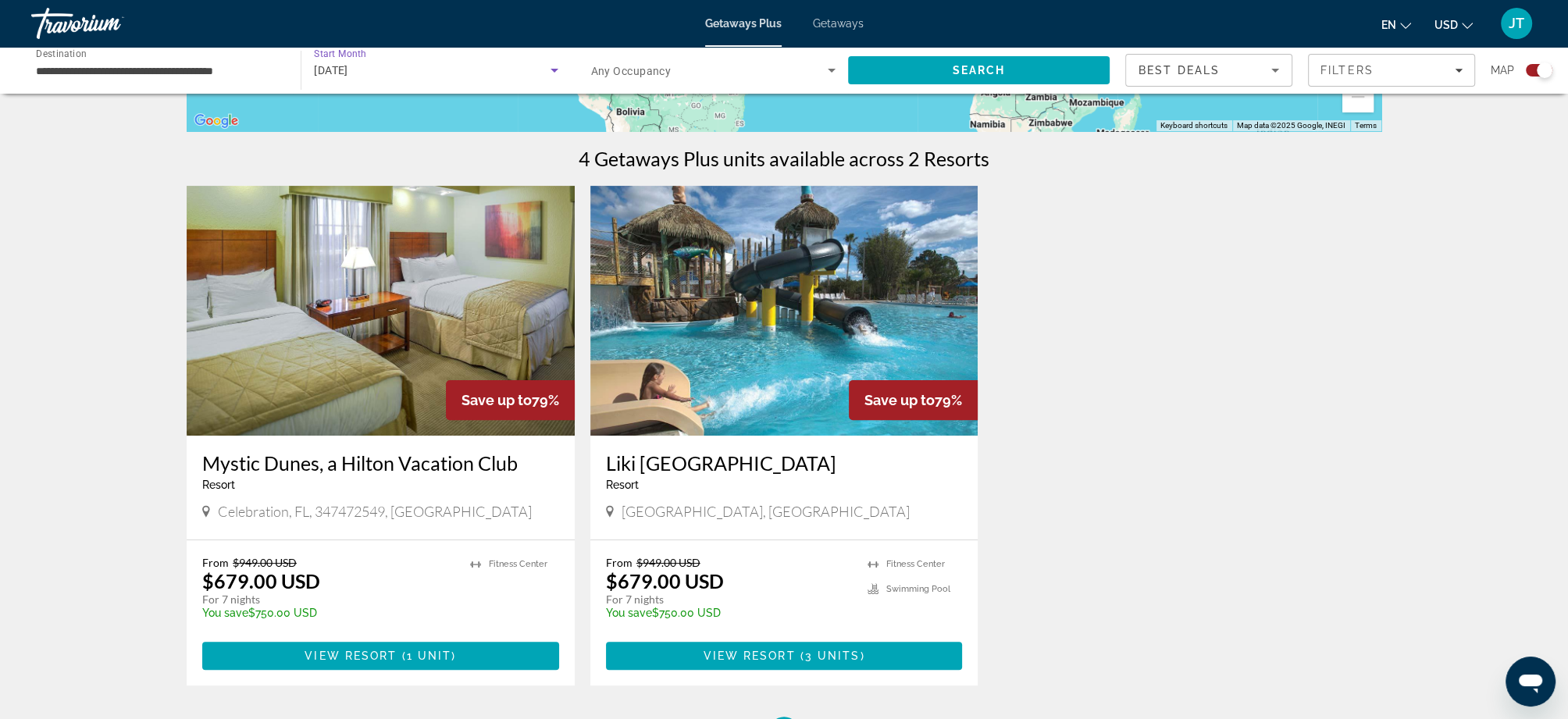
click at [462, 74] on div "February 2026" at bounding box center [431, 70] width 236 height 19
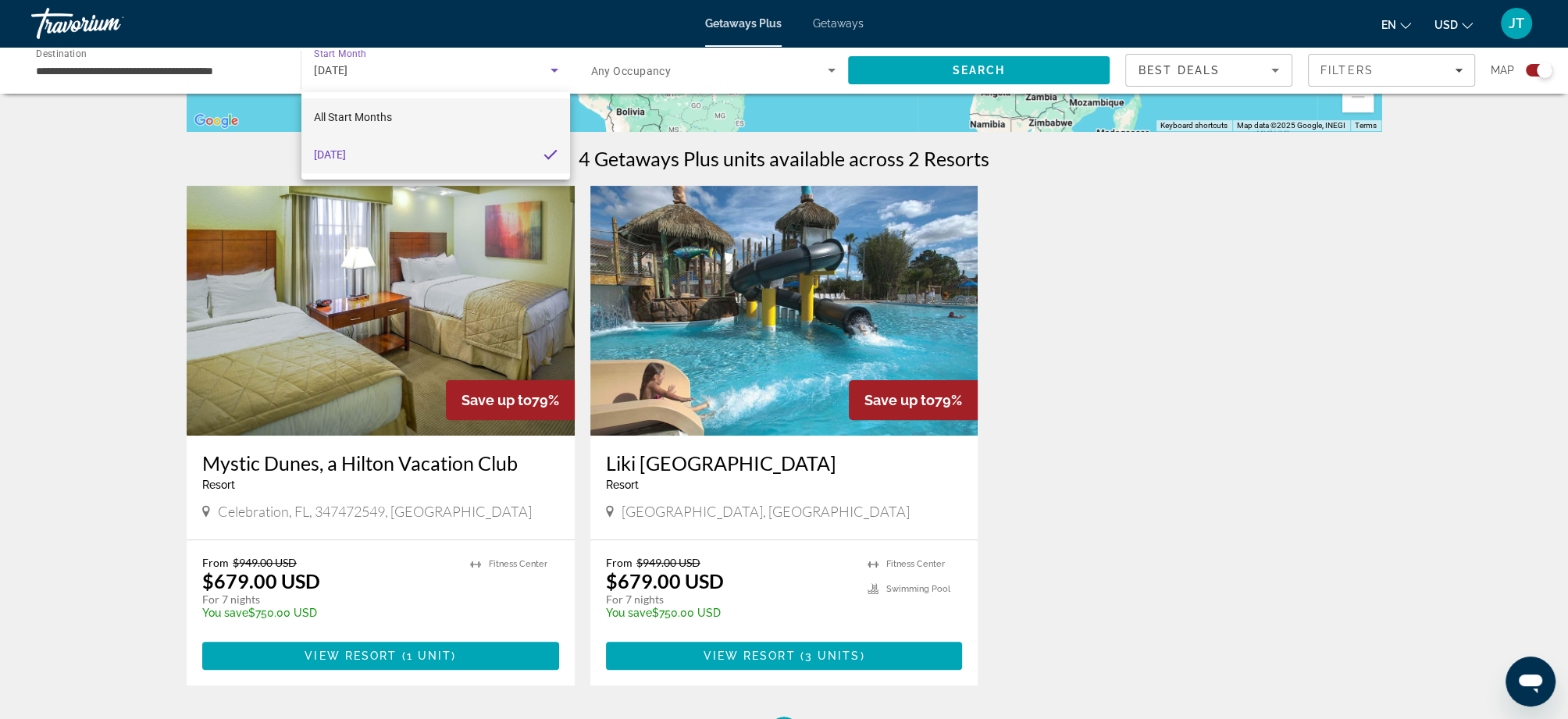
click at [420, 113] on mat-option "All Start Months" at bounding box center [436, 117] width 269 height 37
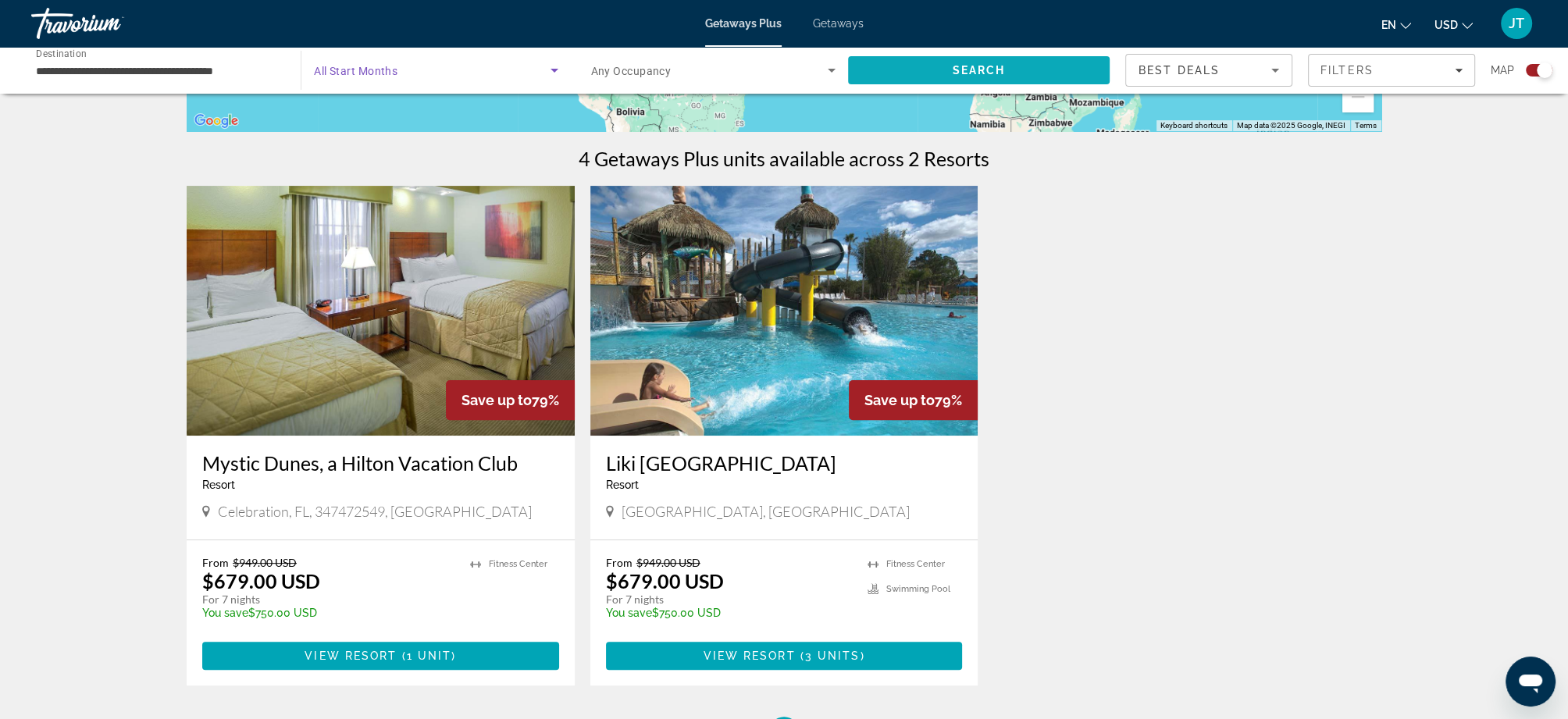
click at [955, 63] on span "Search" at bounding box center [978, 70] width 262 height 37
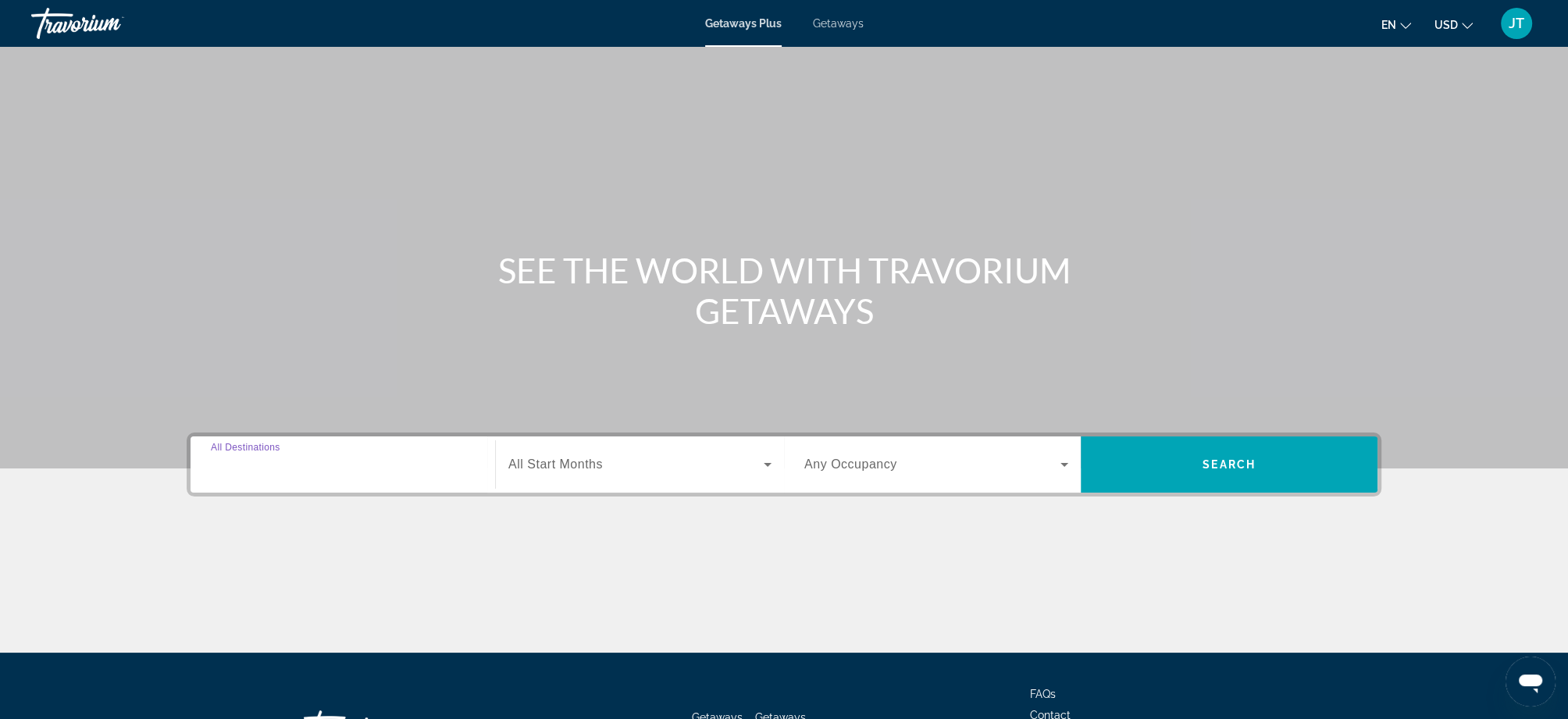
click at [420, 460] on input "Destination All Destinations" at bounding box center [343, 465] width 264 height 19
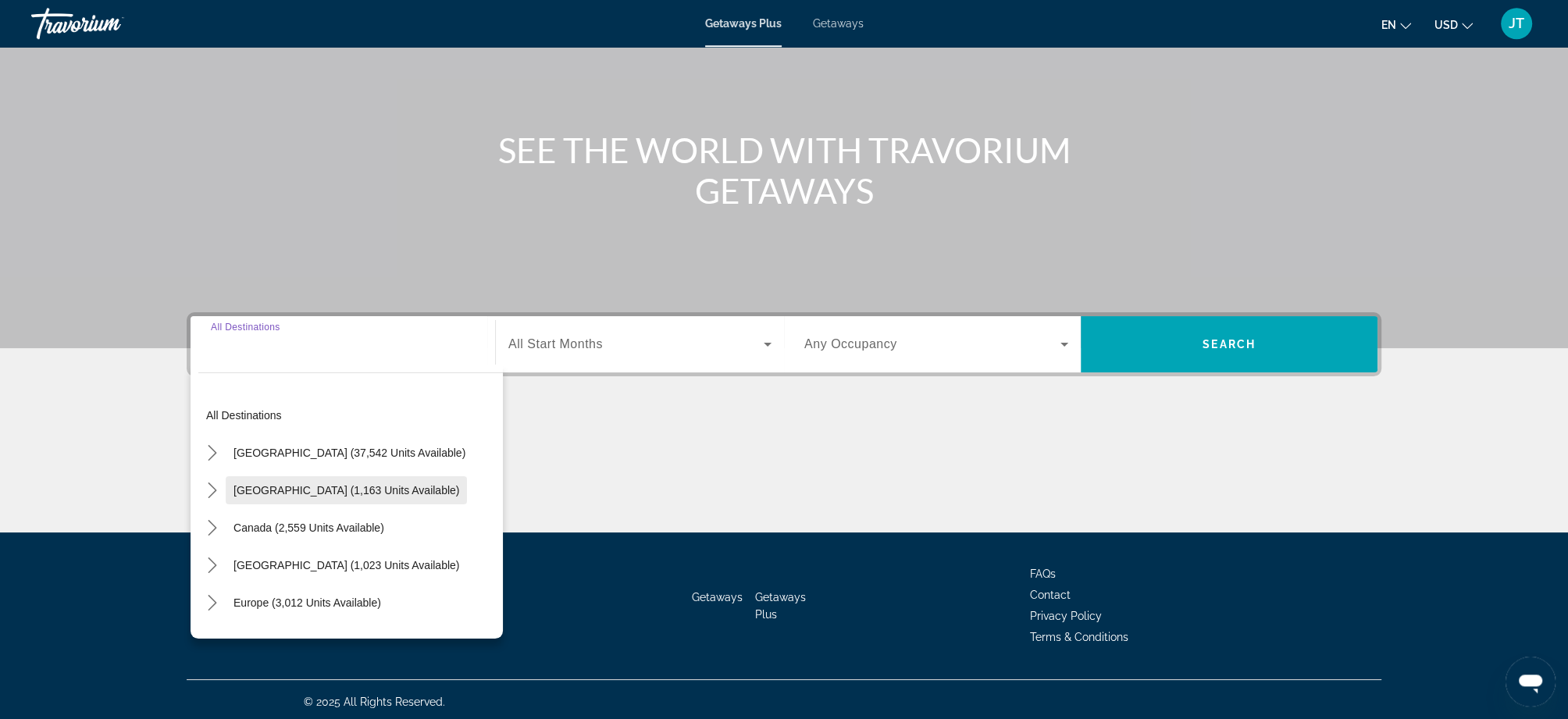
scroll to position [124, 0]
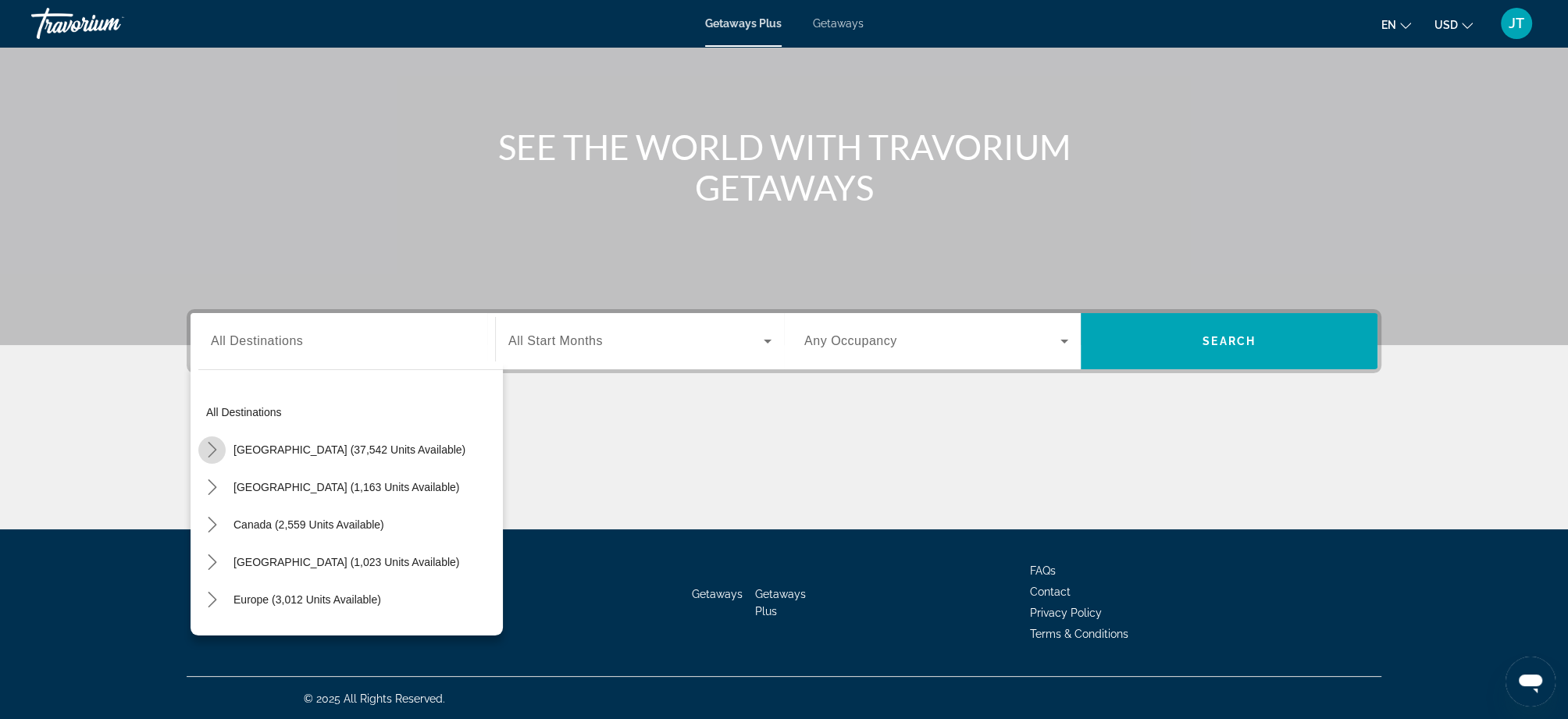
click at [204, 454] on icon "Toggle United States (37,542 units available) submenu" at bounding box center [212, 450] width 16 height 16
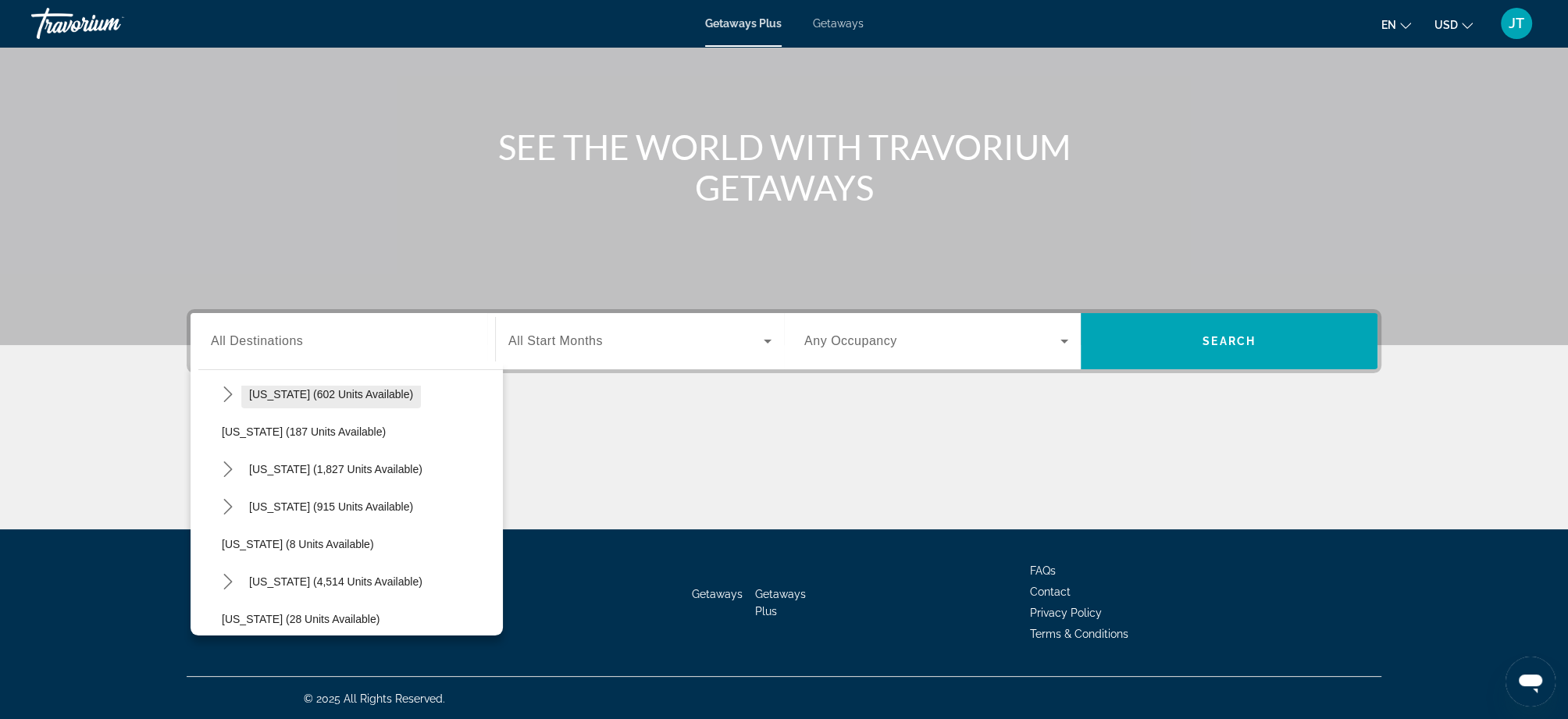
scroll to position [167, 0]
click at [232, 509] on icon "Toggle Florida (4,514 units available) submenu" at bounding box center [228, 507] width 16 height 16
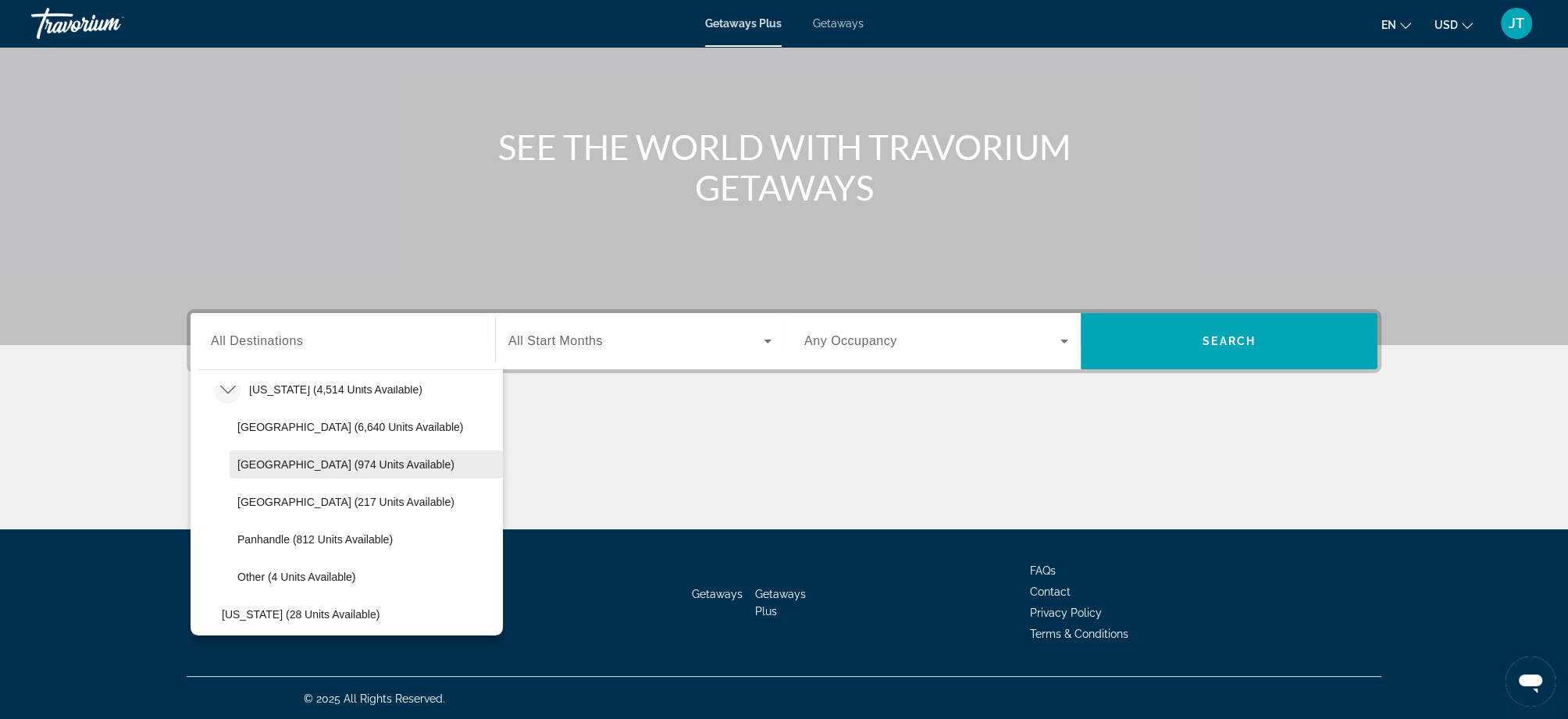
scroll to position [251, 0]
click at [319, 465] on span "[GEOGRAPHIC_DATA] (6,640 units available)" at bounding box center [350, 461] width 225 height 12
type input "**********"
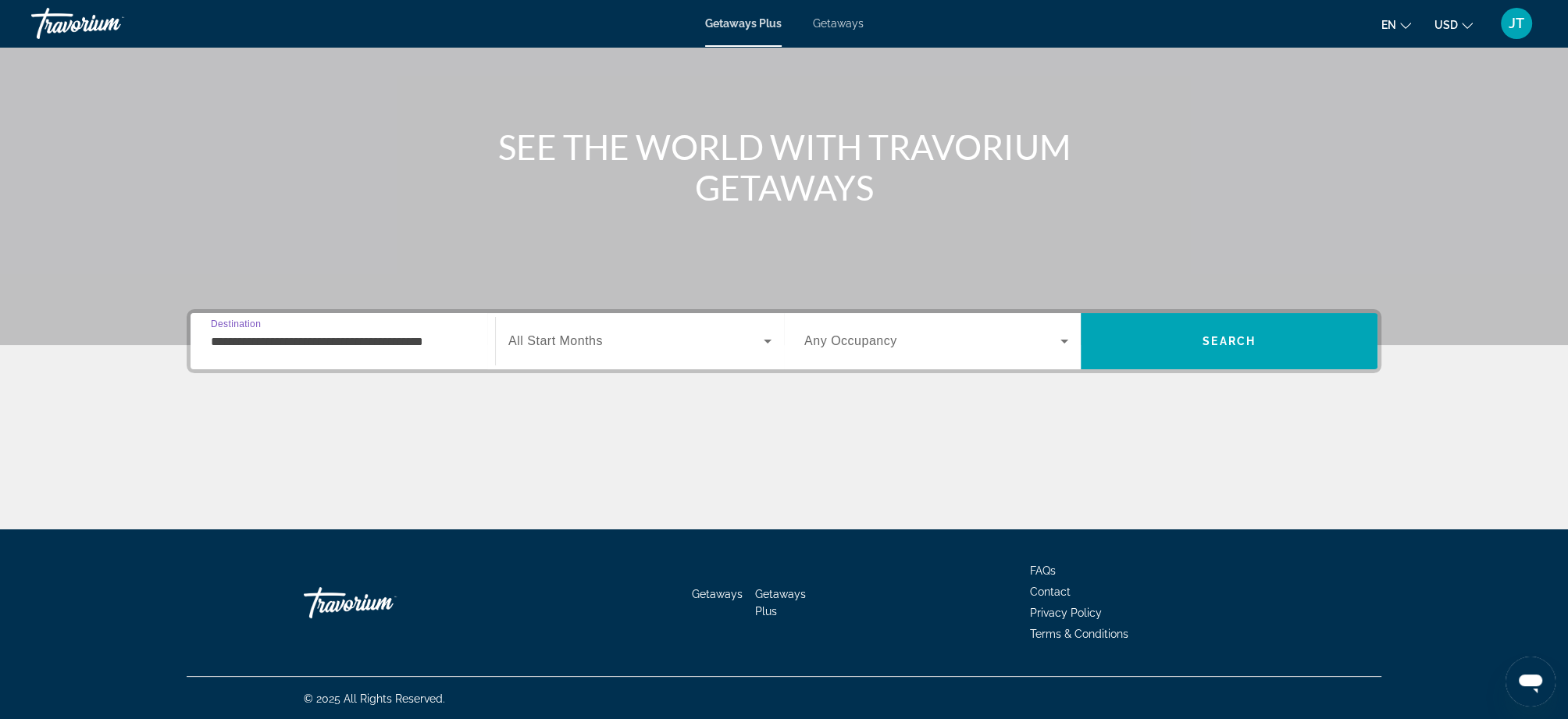
scroll to position [0, 6]
click at [635, 349] on span "Search widget" at bounding box center [636, 340] width 255 height 19
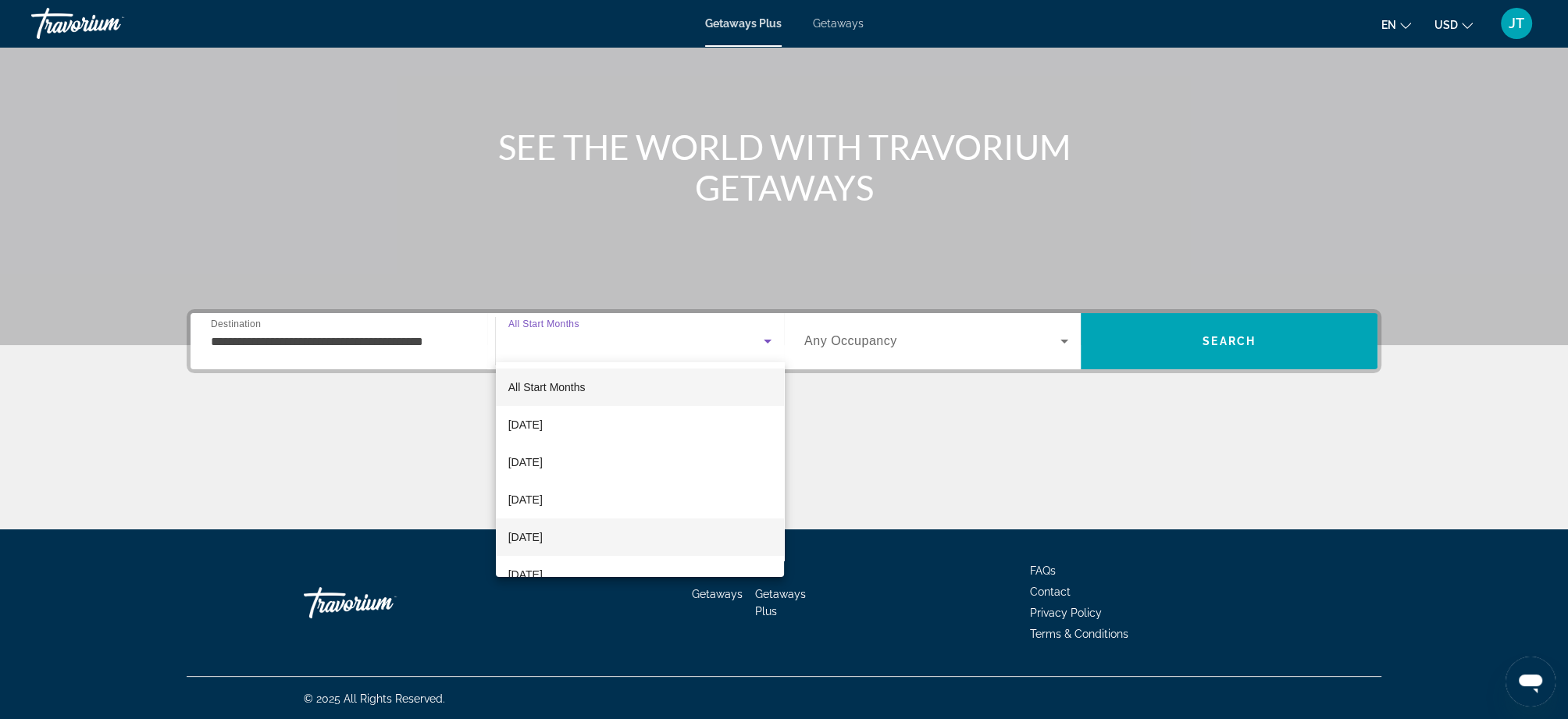
click at [543, 533] on span "[DATE]" at bounding box center [525, 536] width 34 height 19
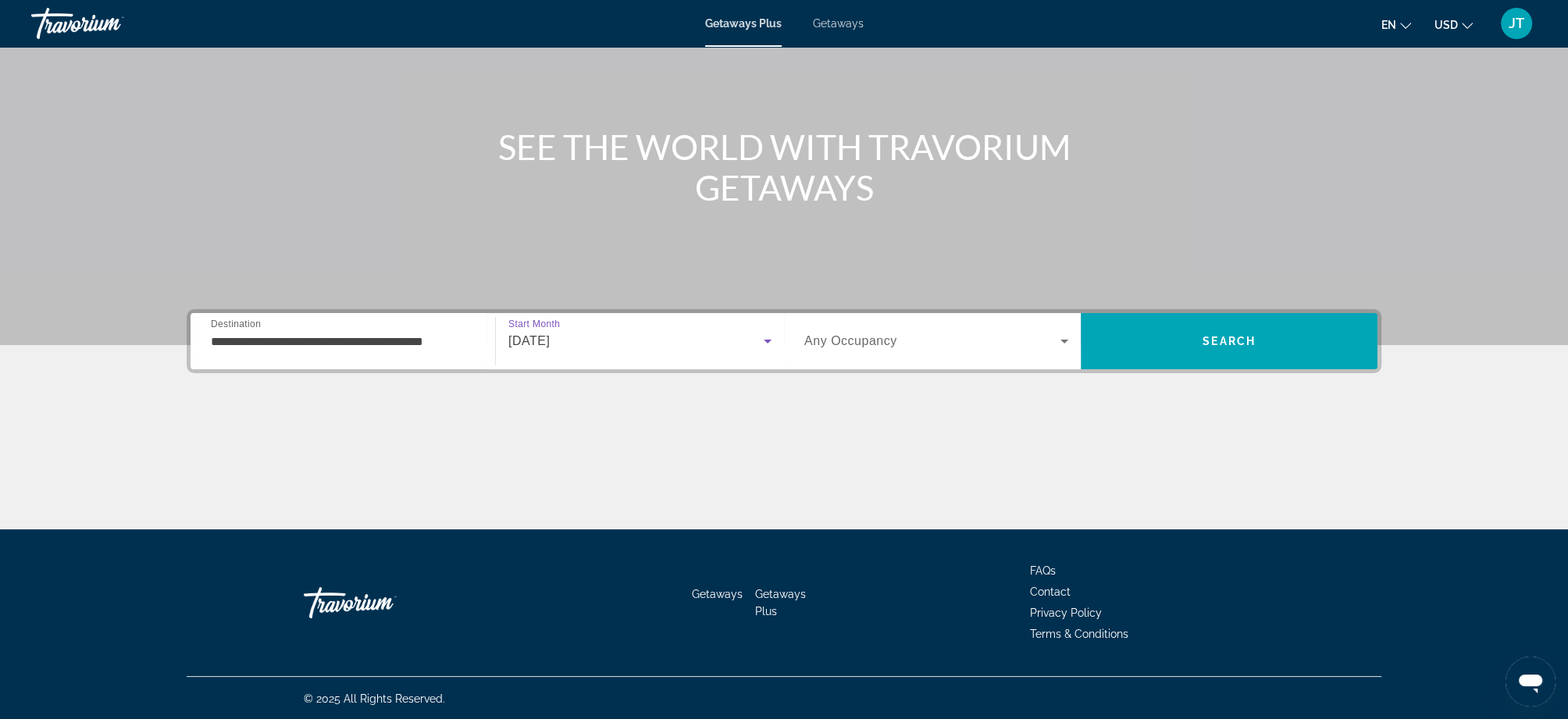
click at [887, 350] on span "Search widget" at bounding box center [932, 340] width 256 height 19
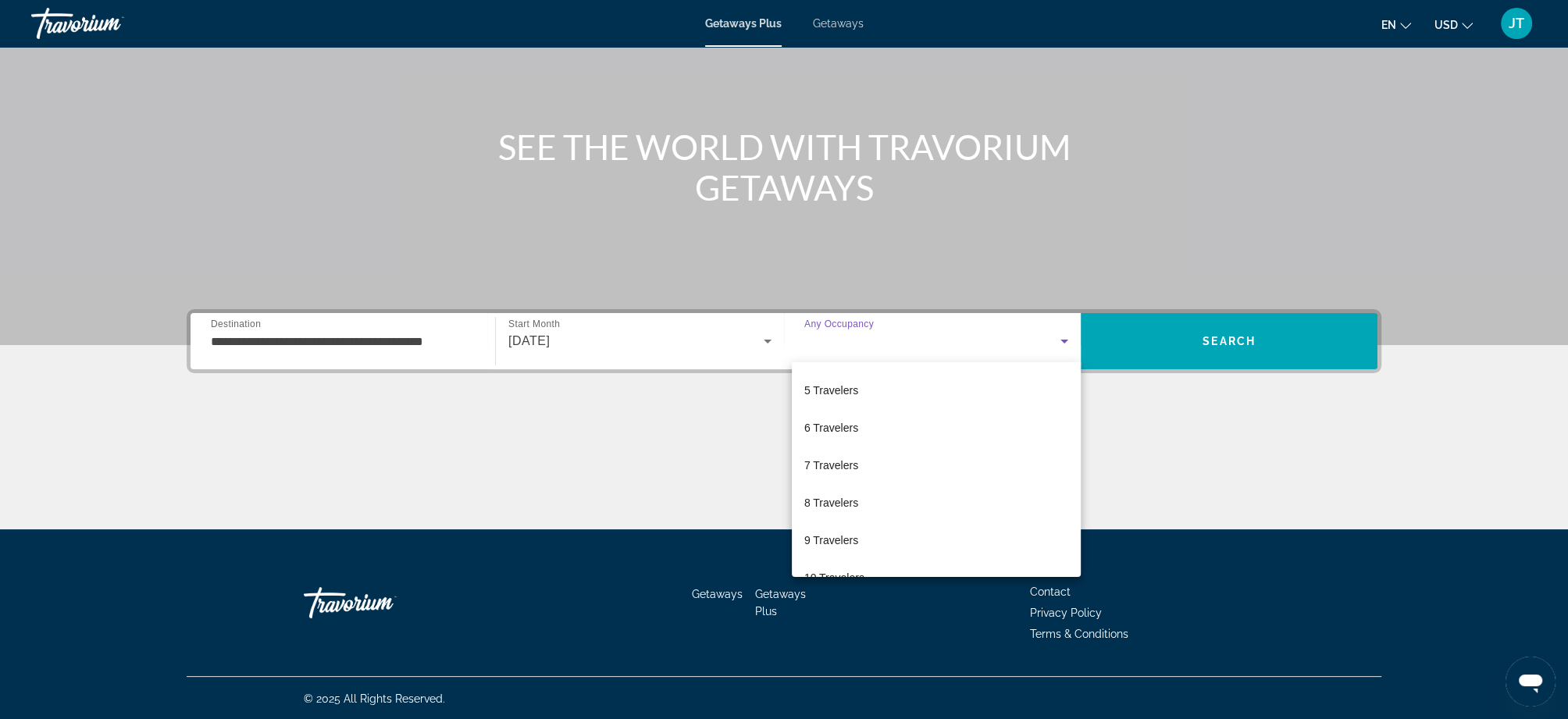
scroll to position [172, 0]
click at [875, 476] on mat-option "8 Travelers" at bounding box center [936, 477] width 289 height 37
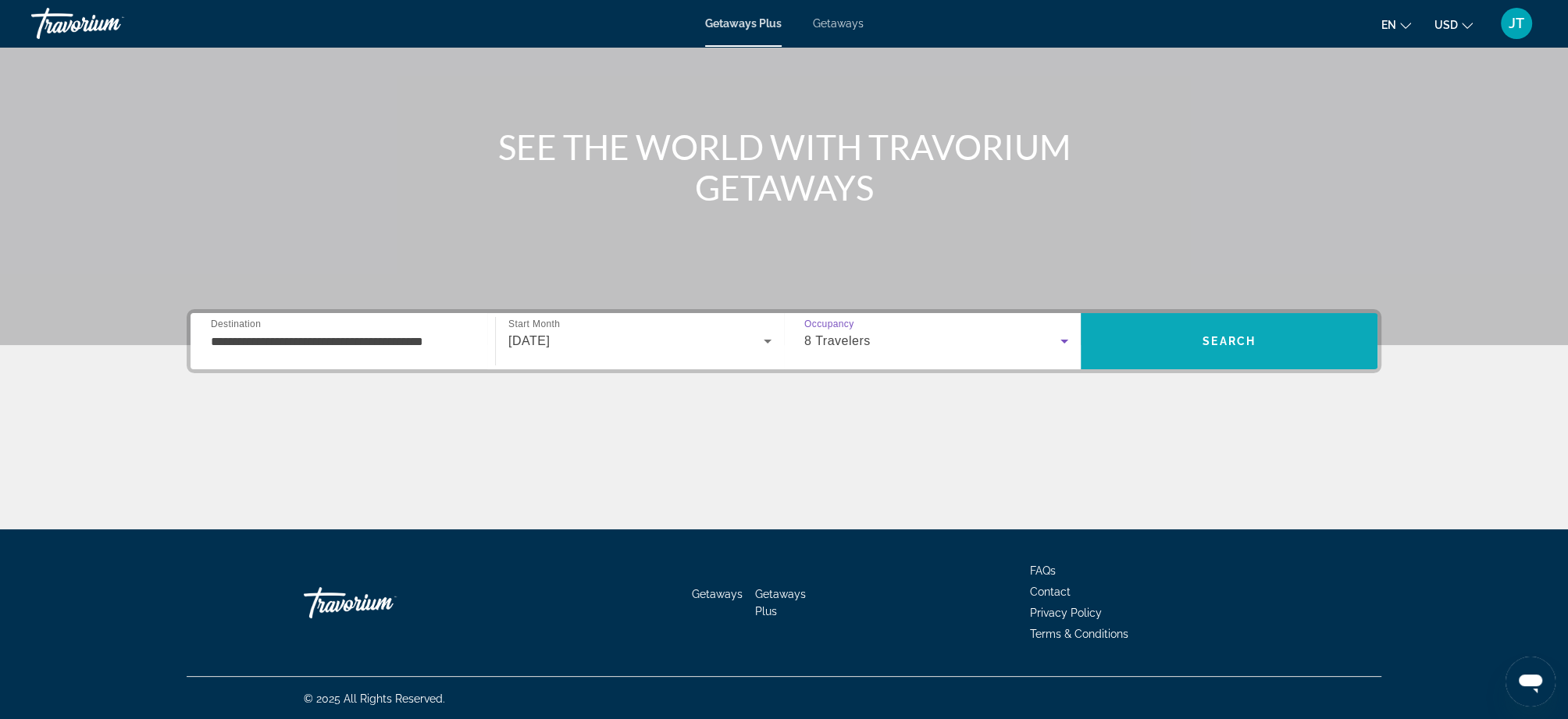
click at [1214, 331] on span "Search" at bounding box center [1229, 341] width 297 height 37
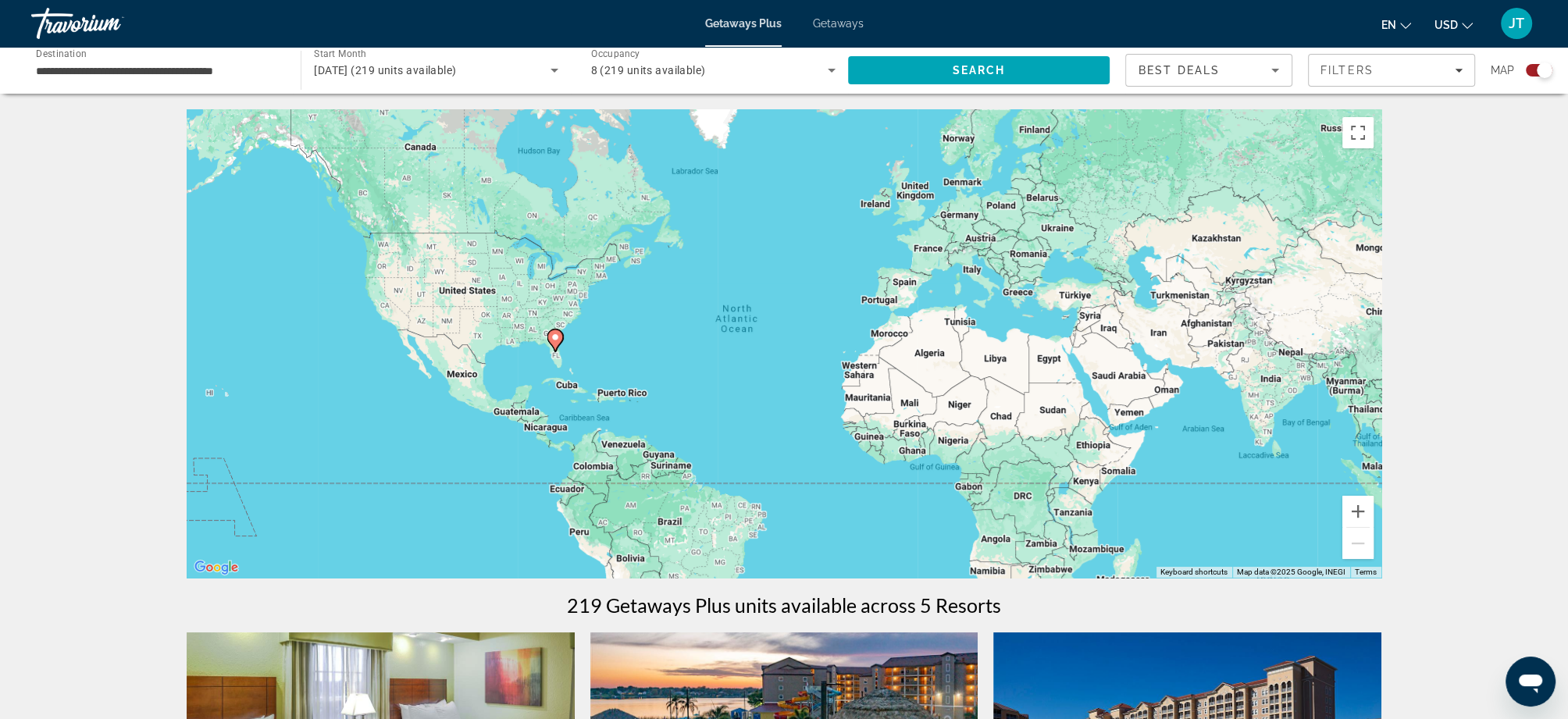
click at [820, 58] on div "8 (219 units available)" at bounding box center [713, 70] width 244 height 43
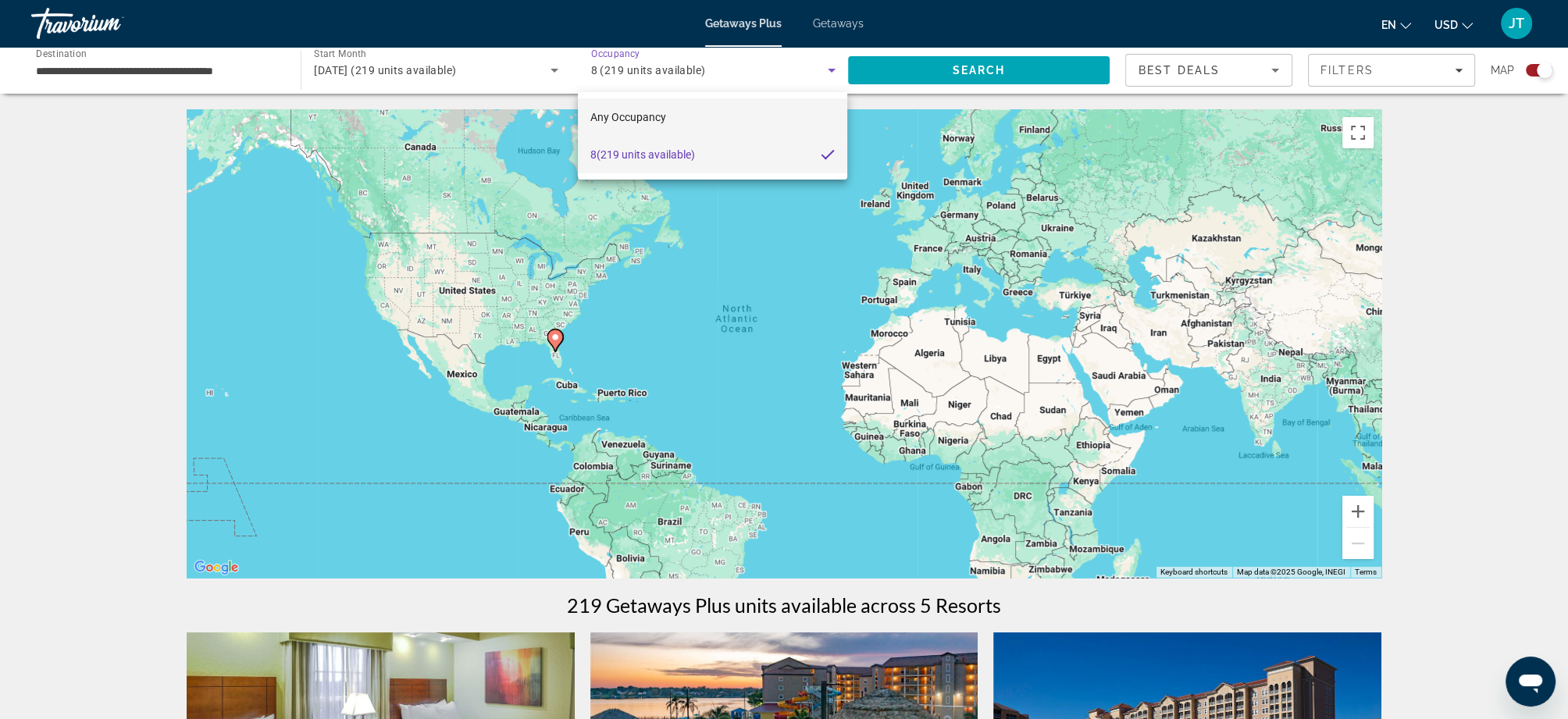
click at [727, 114] on mat-option "Any Occupancy" at bounding box center [712, 117] width 270 height 37
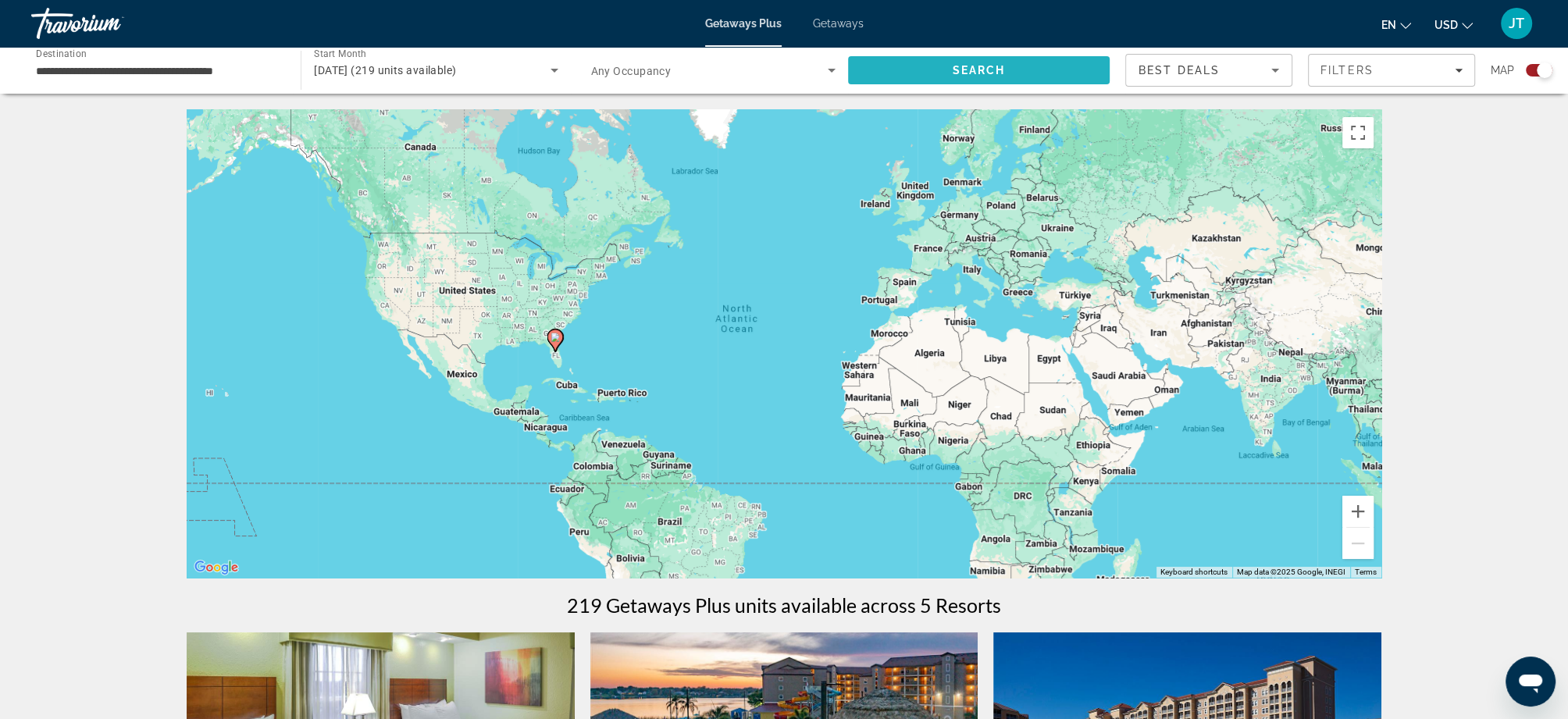
click at [1017, 80] on span "Search" at bounding box center [978, 70] width 262 height 37
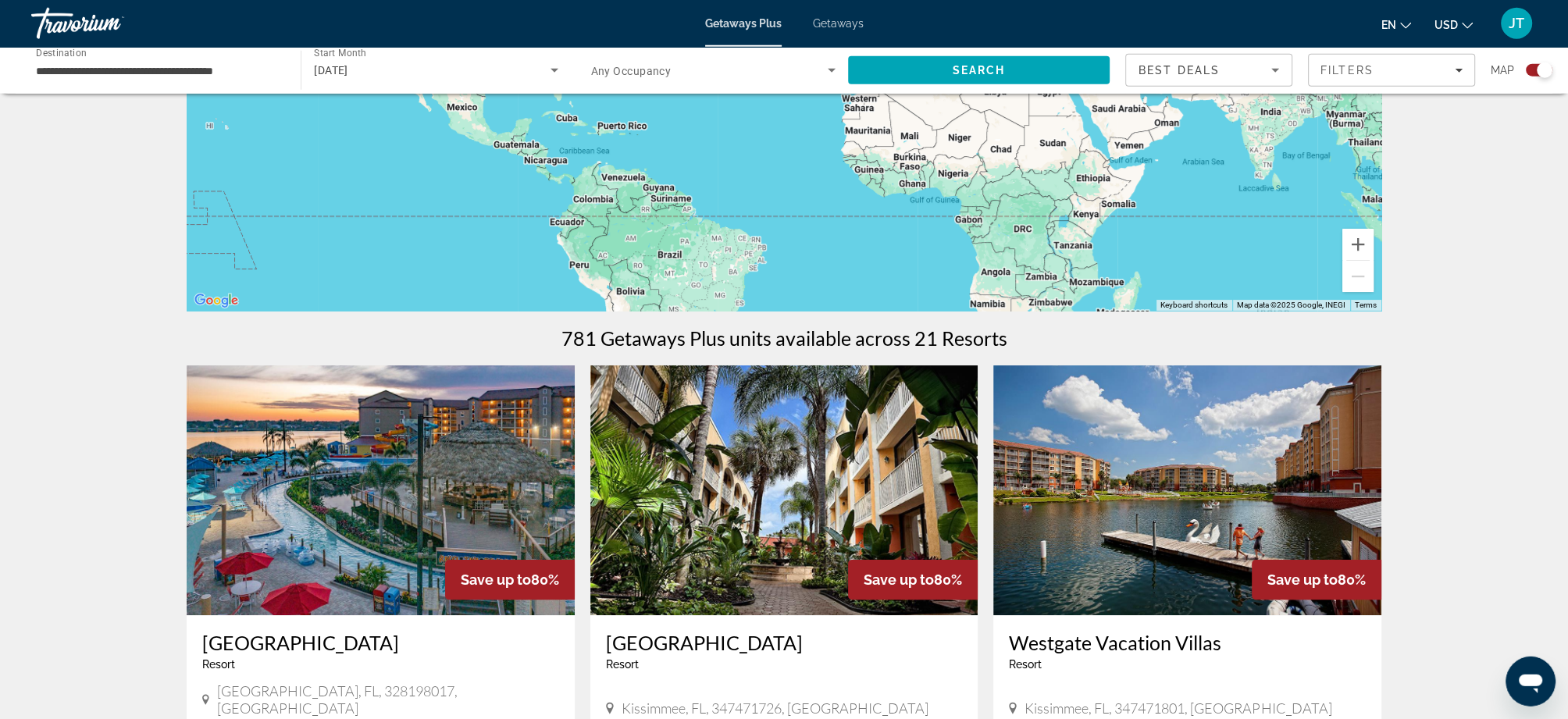
scroll to position [418, 0]
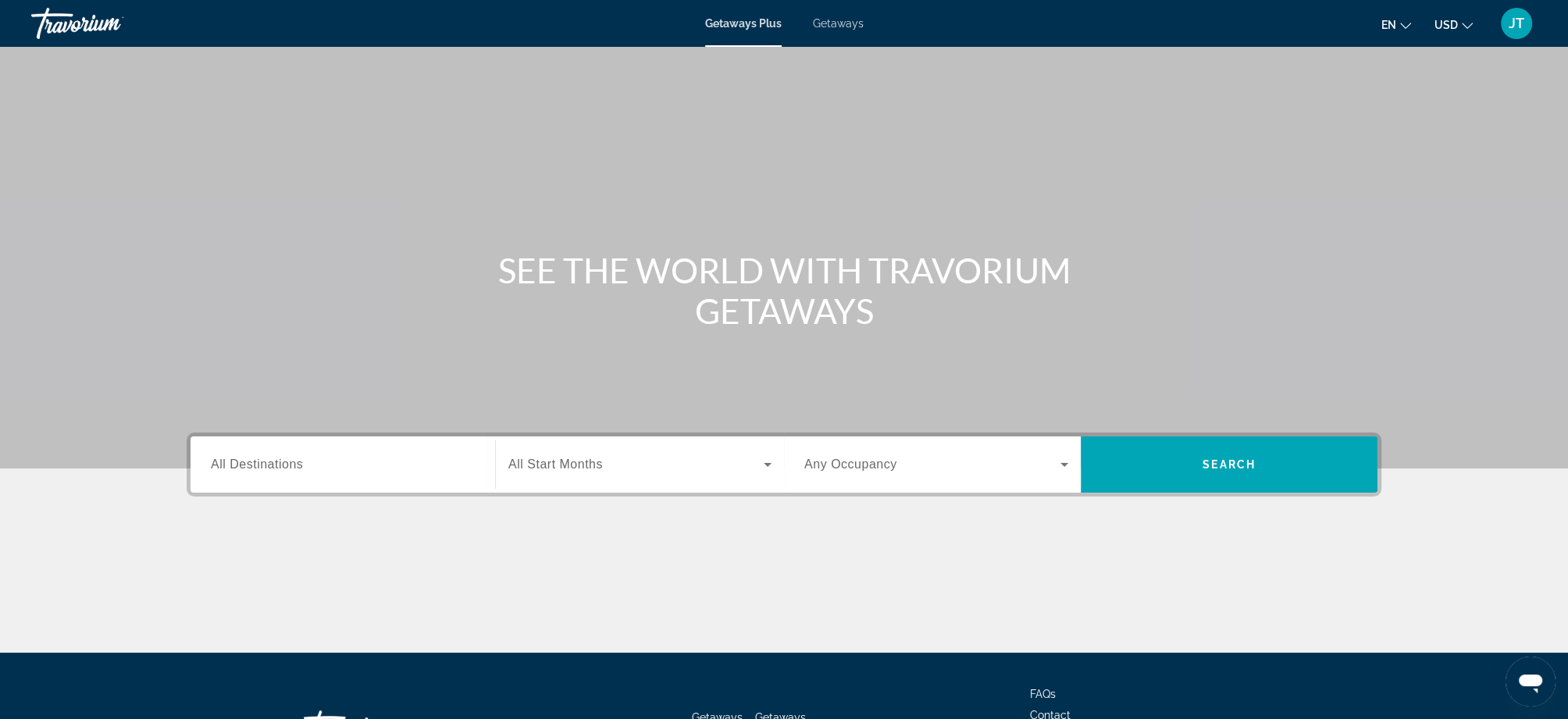
click at [357, 460] on input "Destination All Destinations" at bounding box center [343, 465] width 264 height 19
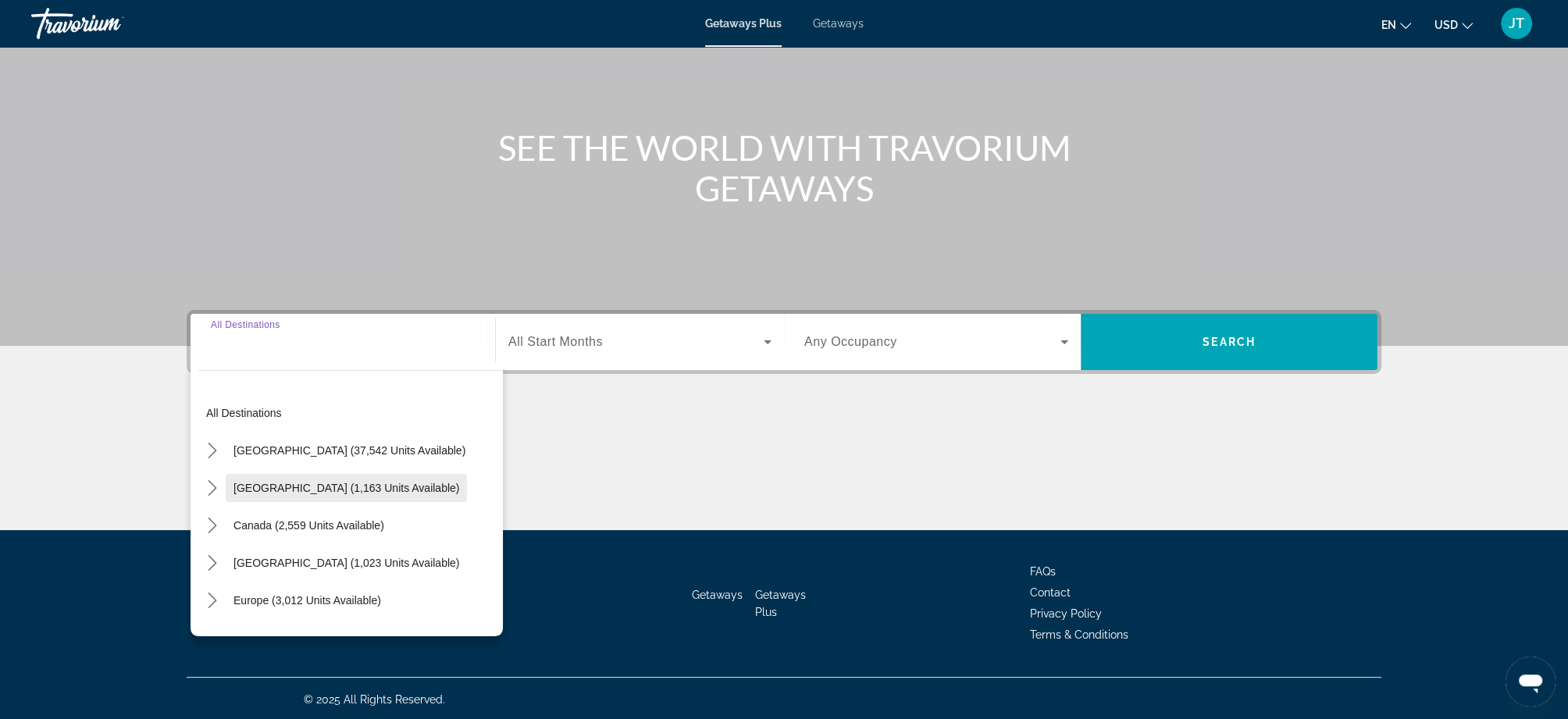
scroll to position [124, 0]
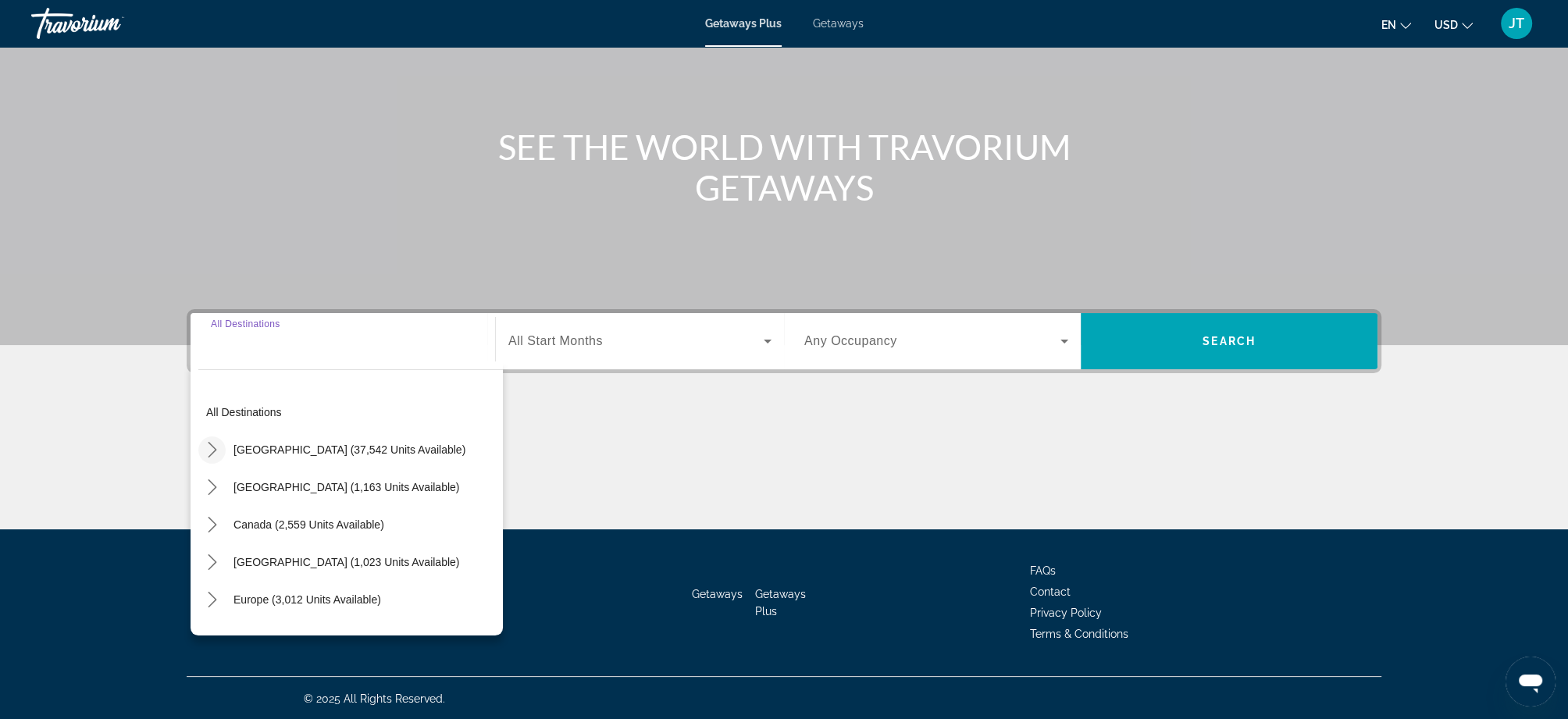
click at [210, 454] on icon "Toggle United States (37,542 units available) submenu" at bounding box center [212, 450] width 9 height 16
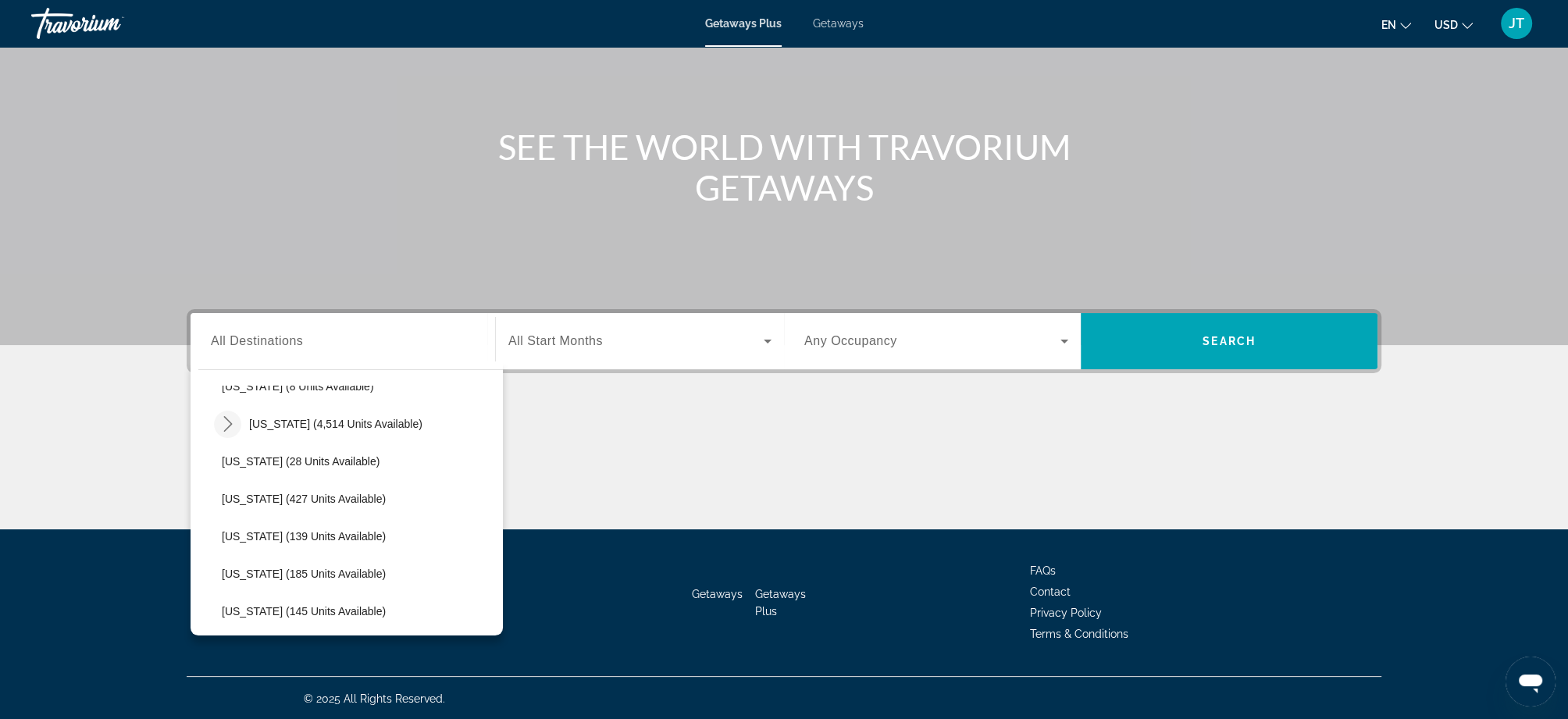
click at [233, 425] on icon "Toggle Florida (4,514 units available) submenu" at bounding box center [228, 424] width 16 height 16
click at [323, 458] on span "Orlando & Disney Area (6,640 units available)" at bounding box center [350, 461] width 225 height 12
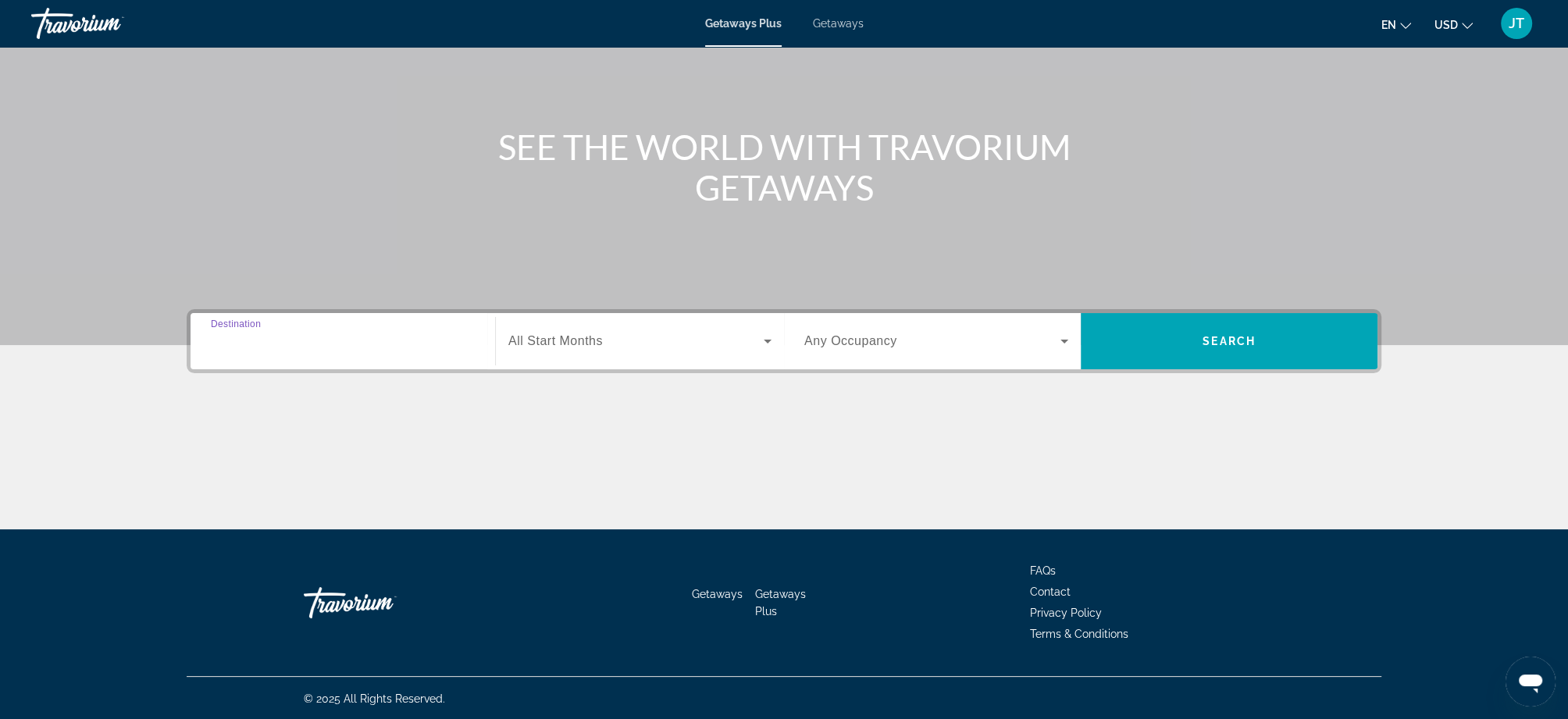
type input "**********"
click at [622, 360] on div "Search widget" at bounding box center [640, 340] width 263 height 43
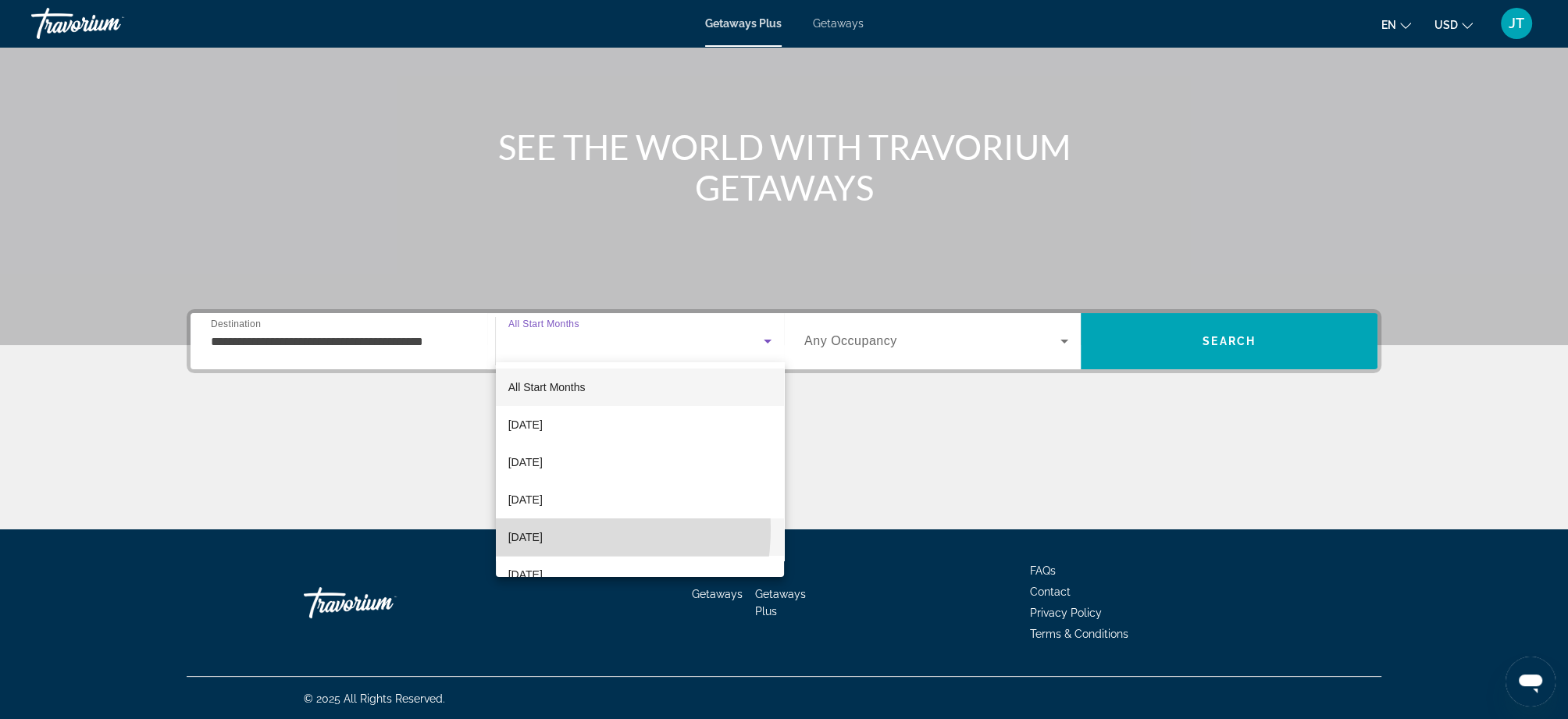
click at [540, 528] on span "January 2026" at bounding box center [525, 536] width 34 height 19
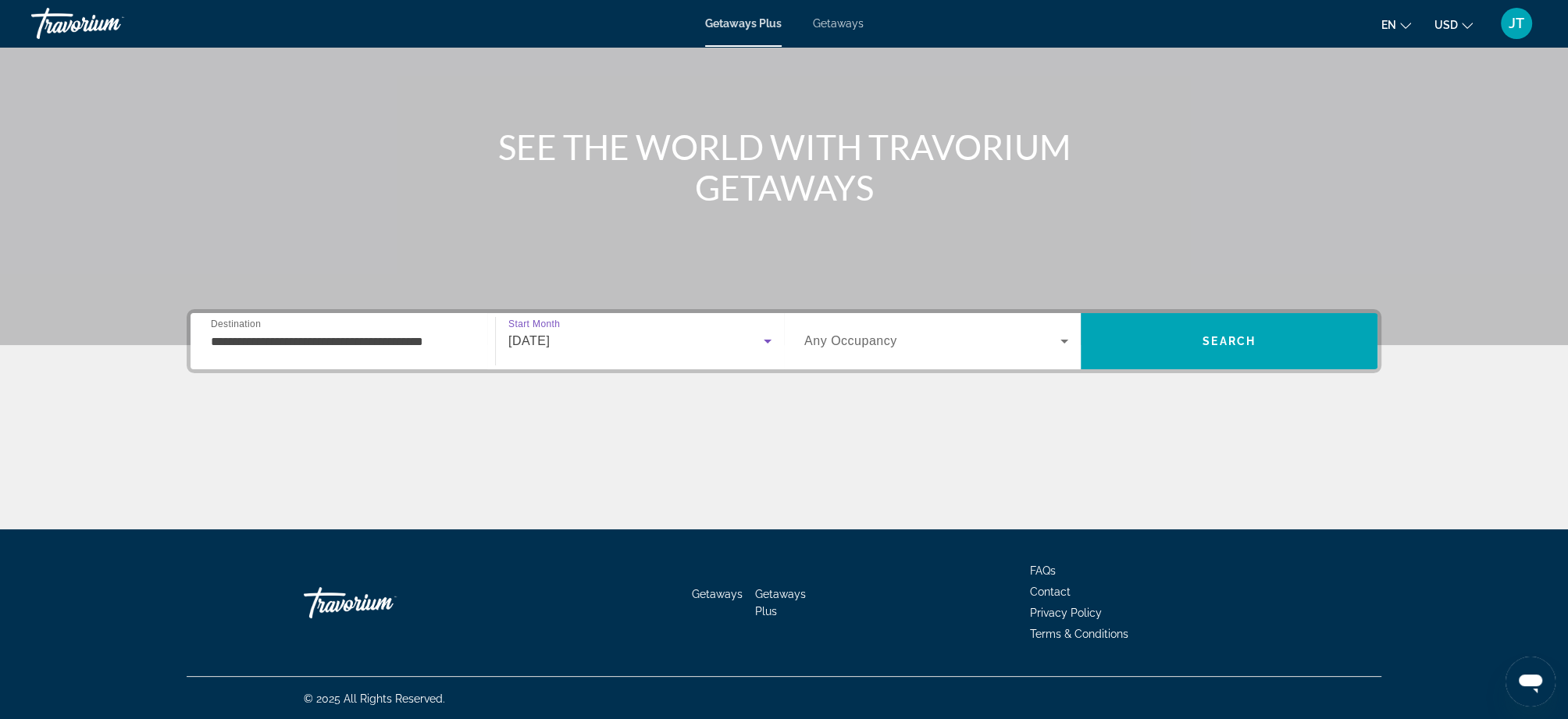
click at [874, 348] on span "Search widget" at bounding box center [932, 340] width 256 height 19
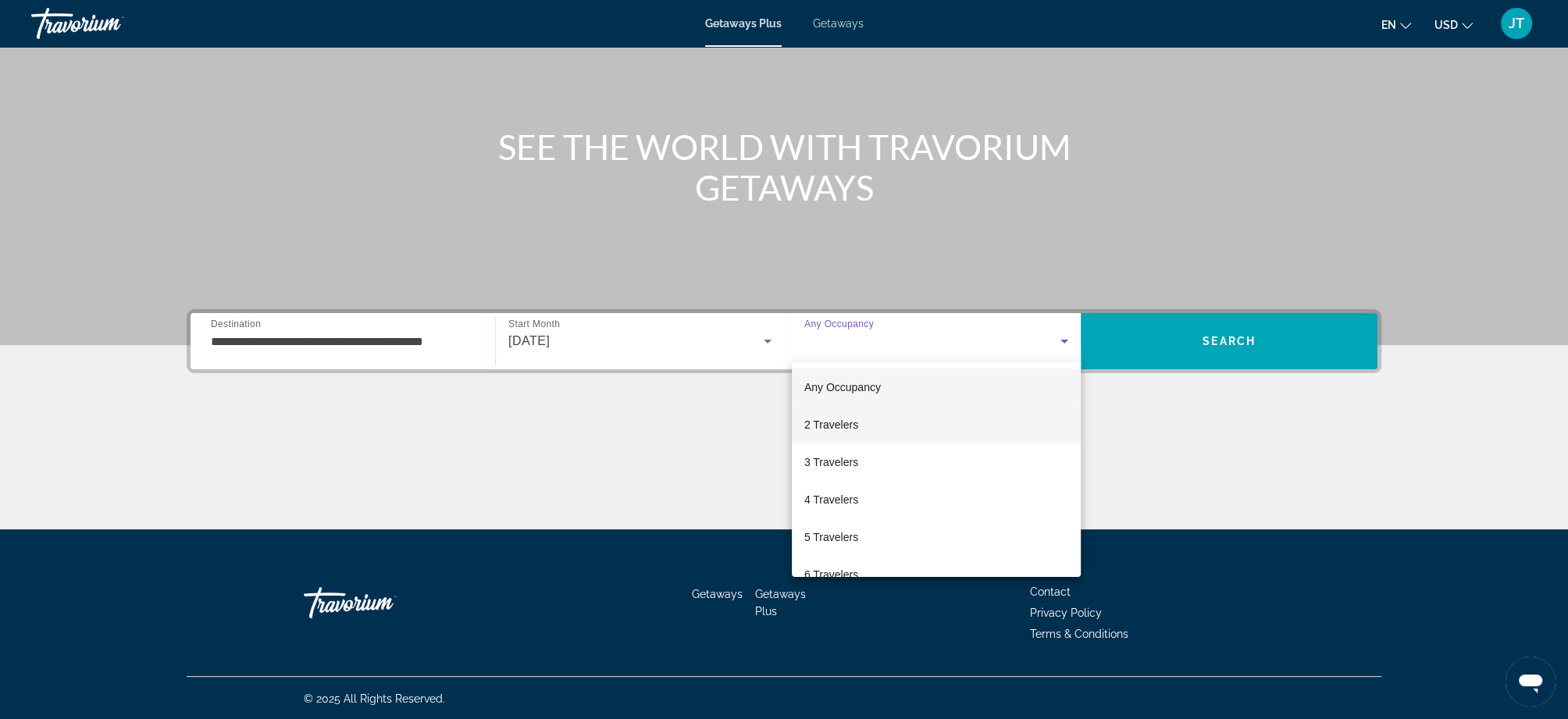
click at [864, 420] on mat-option "2 Travelers" at bounding box center [936, 424] width 289 height 37
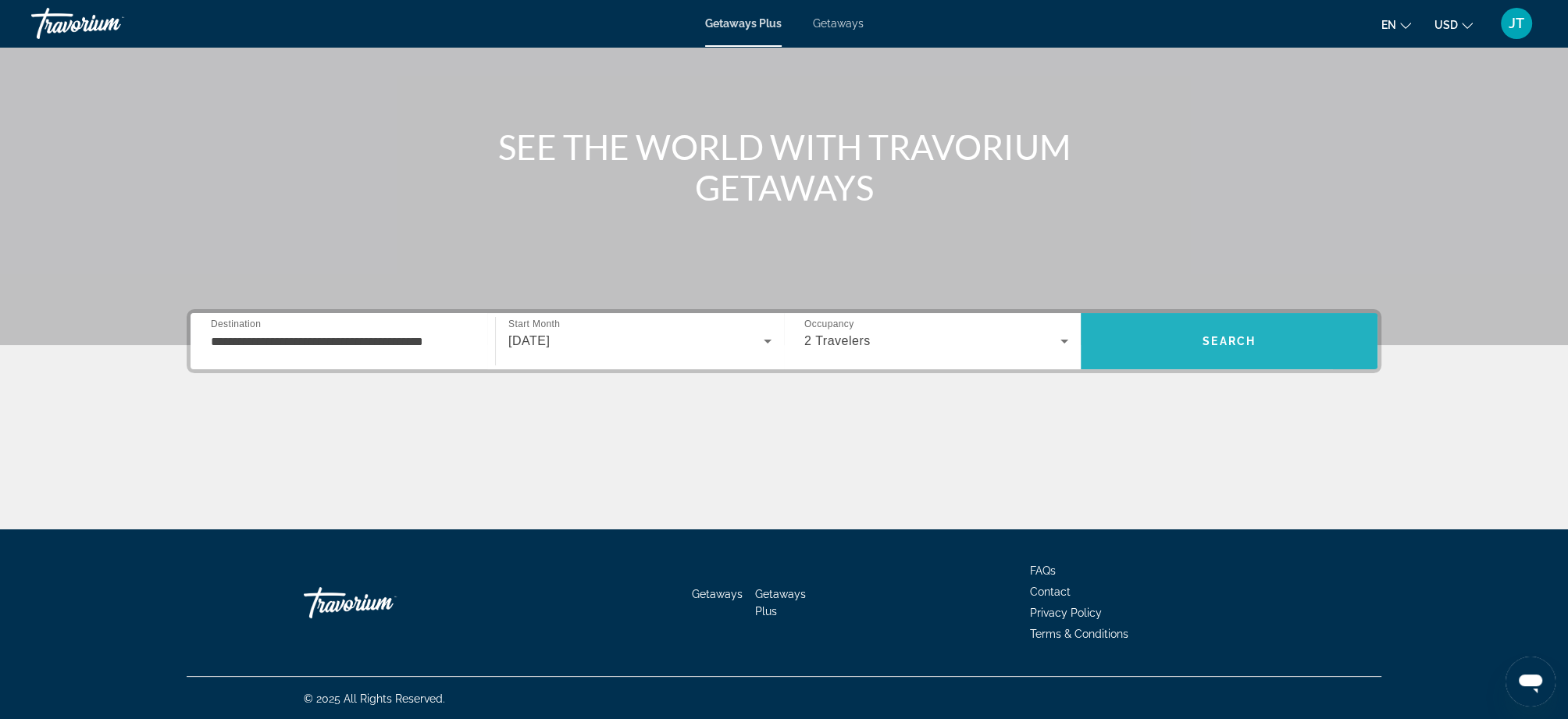
click at [1160, 363] on span "Search" at bounding box center [1229, 341] width 297 height 57
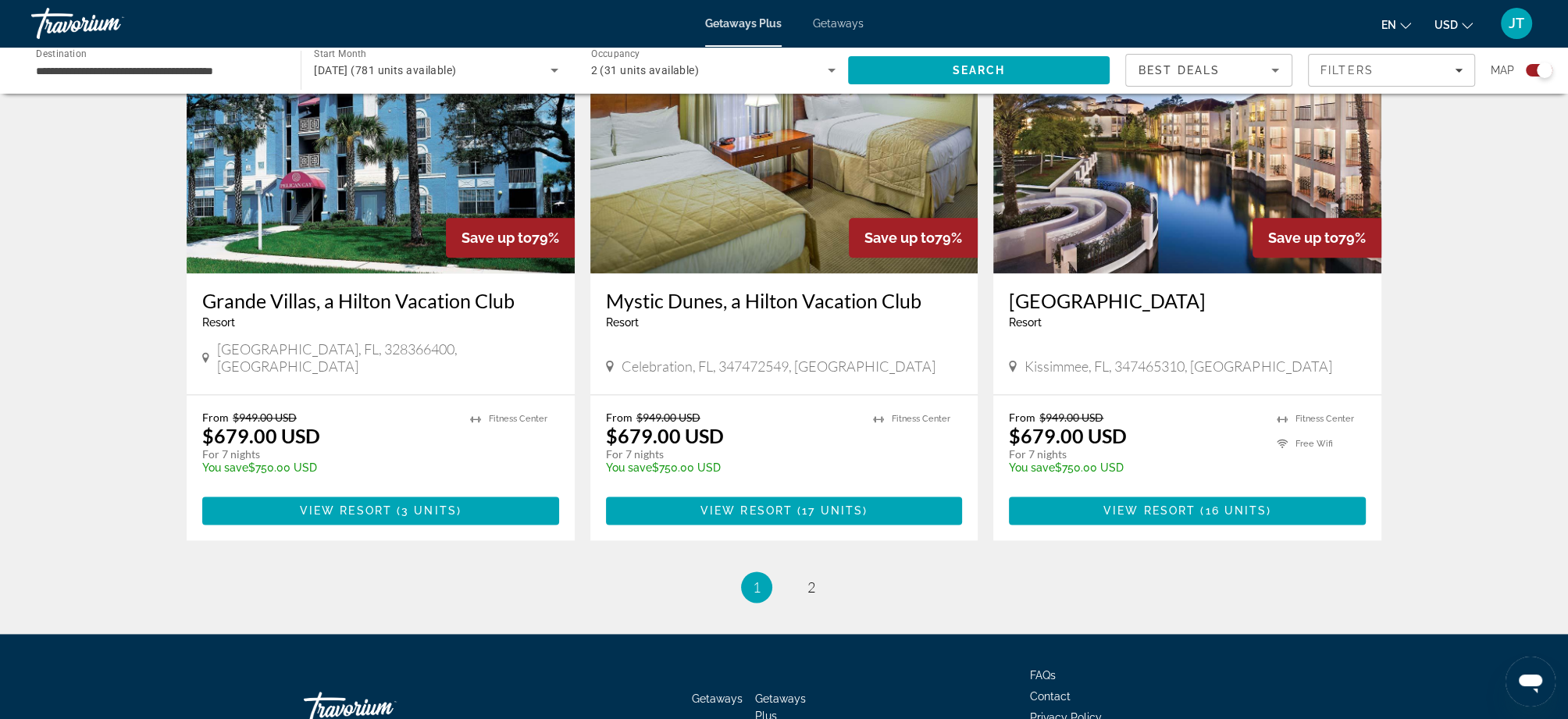
scroll to position [2289, 0]
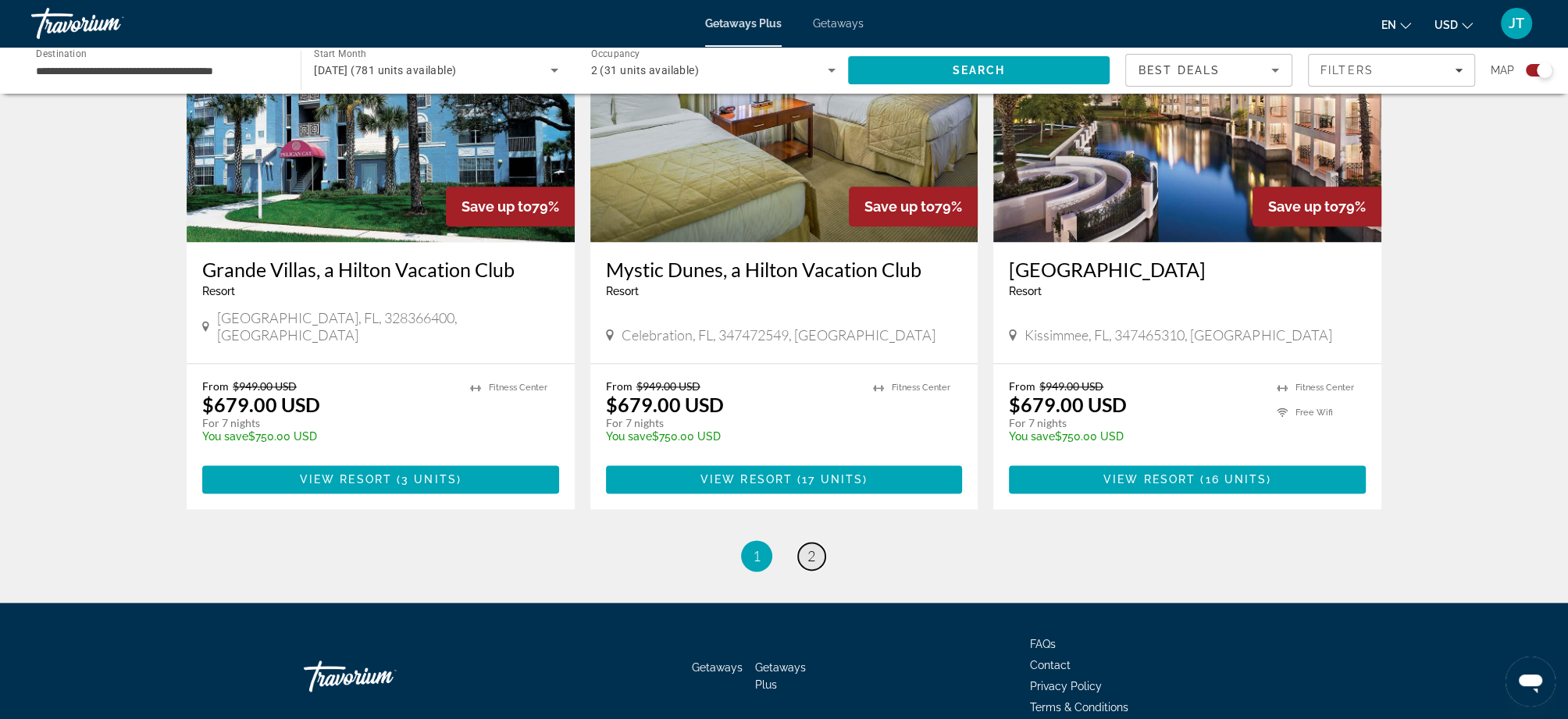
click at [820, 542] on link "page 2" at bounding box center [811, 556] width 27 height 27
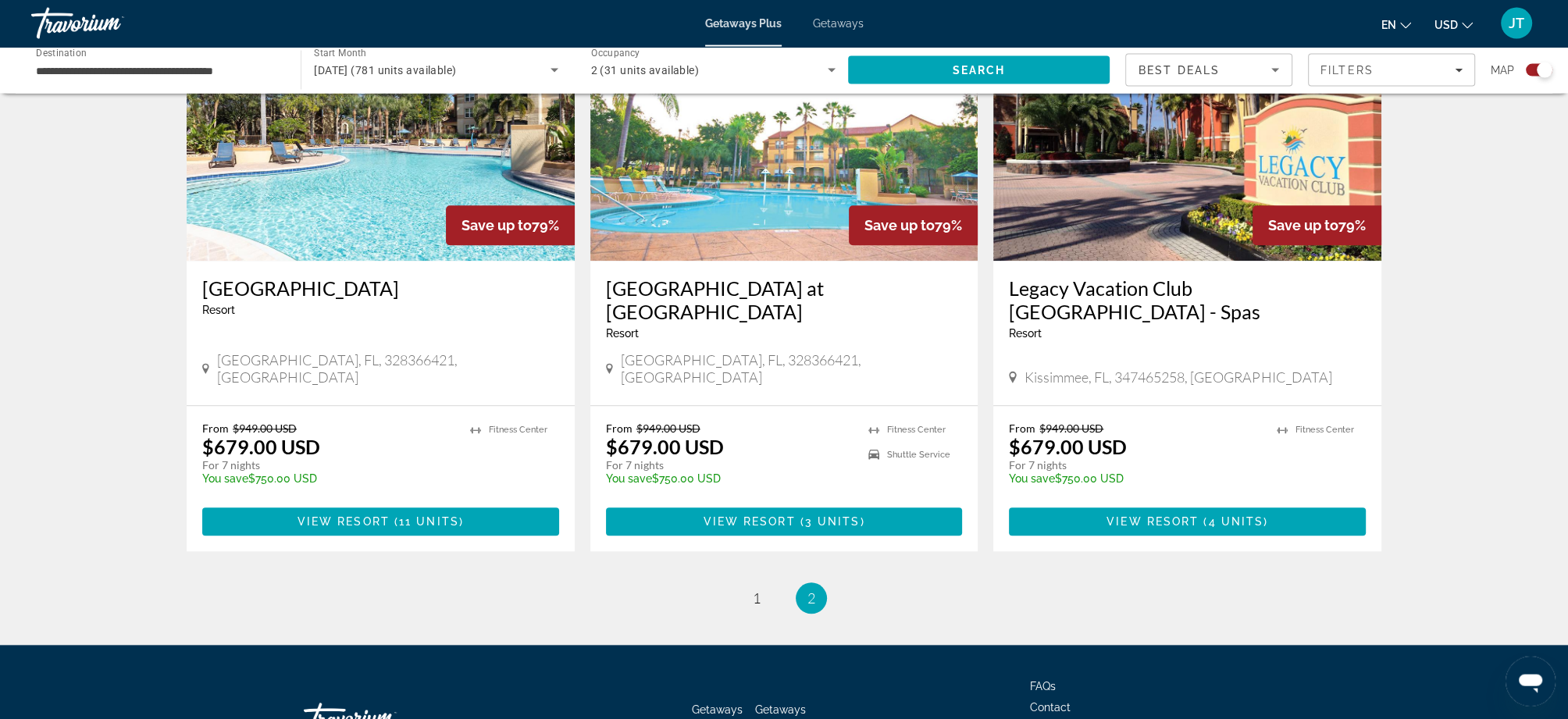
scroll to position [1759, 0]
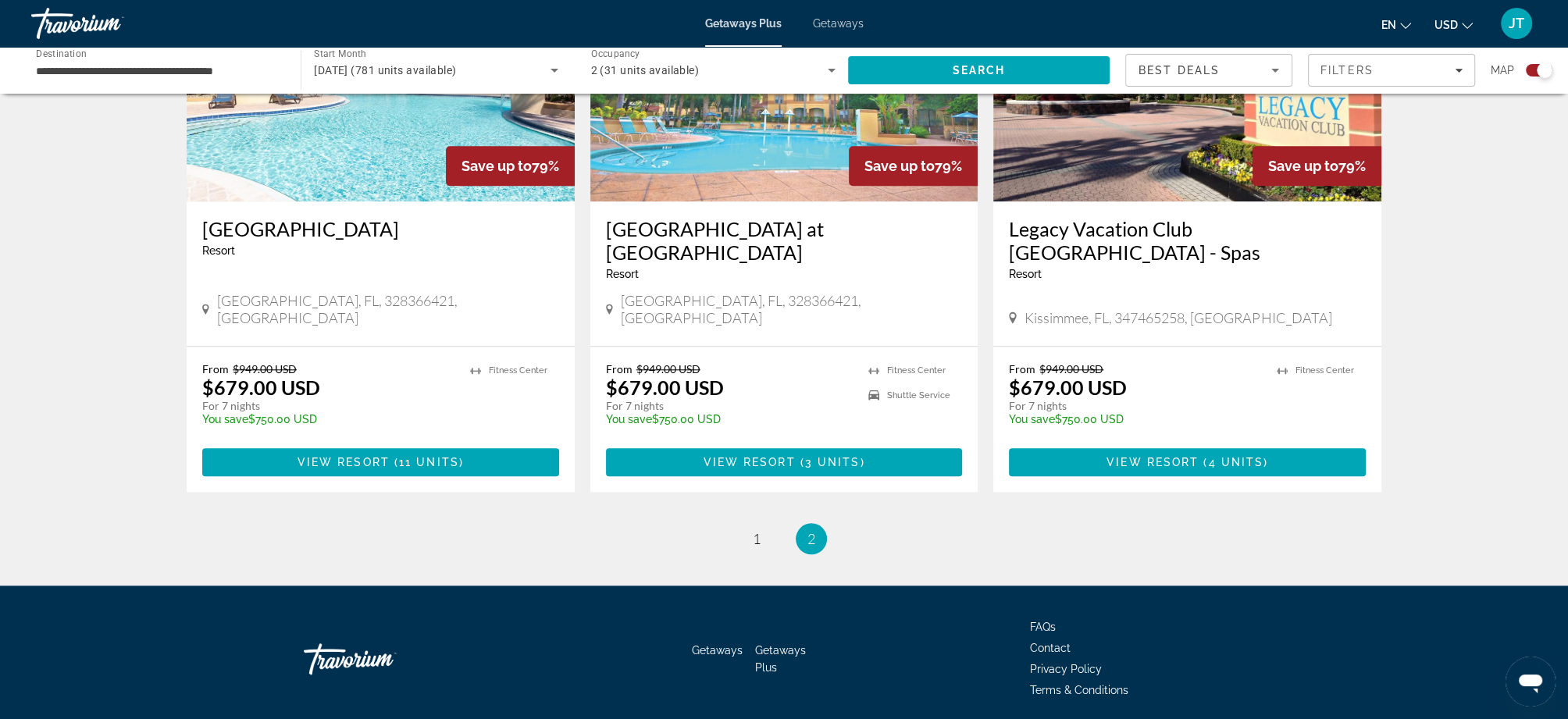
click at [1123, 456] on span "View Resort" at bounding box center [1153, 462] width 92 height 12
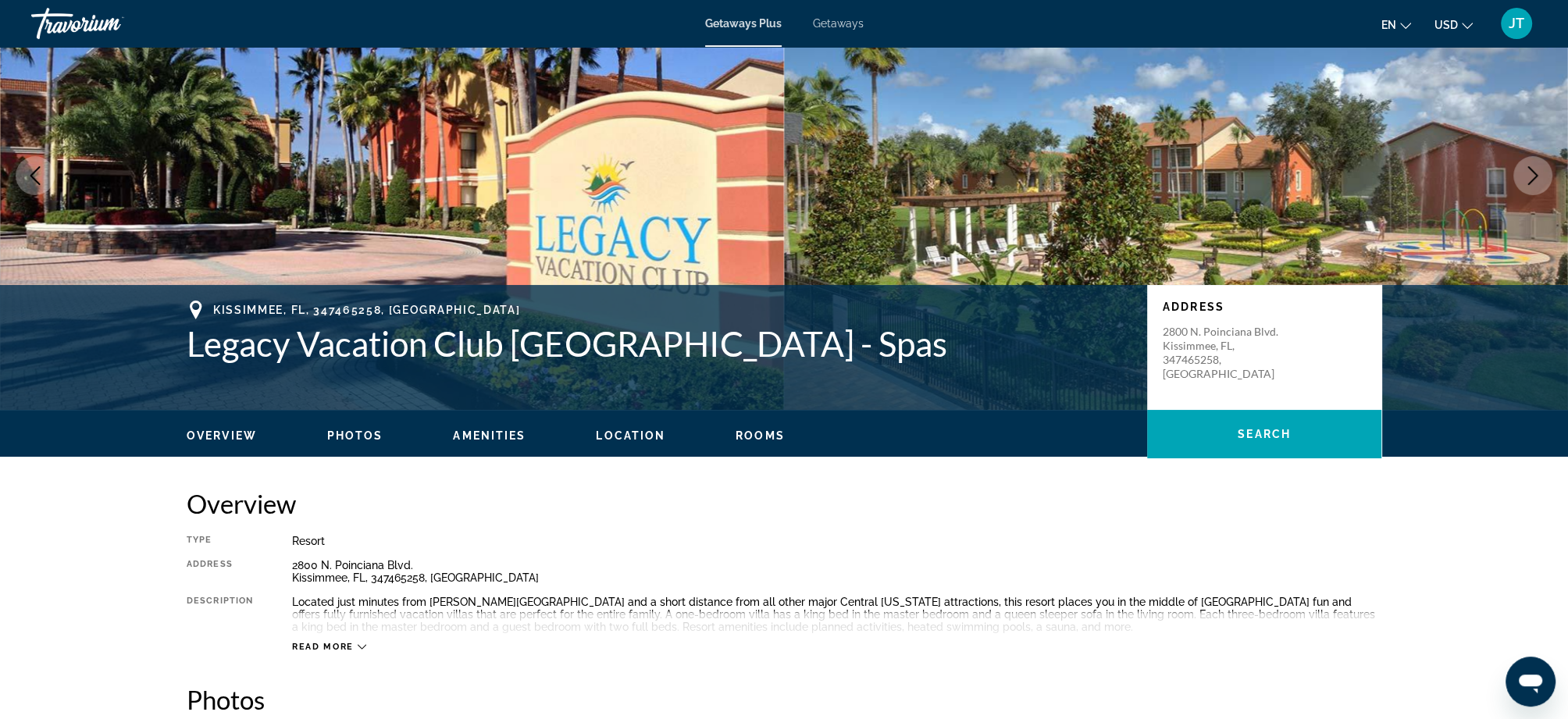
scroll to position [77, 0]
